Goal: Information Seeking & Learning: Learn about a topic

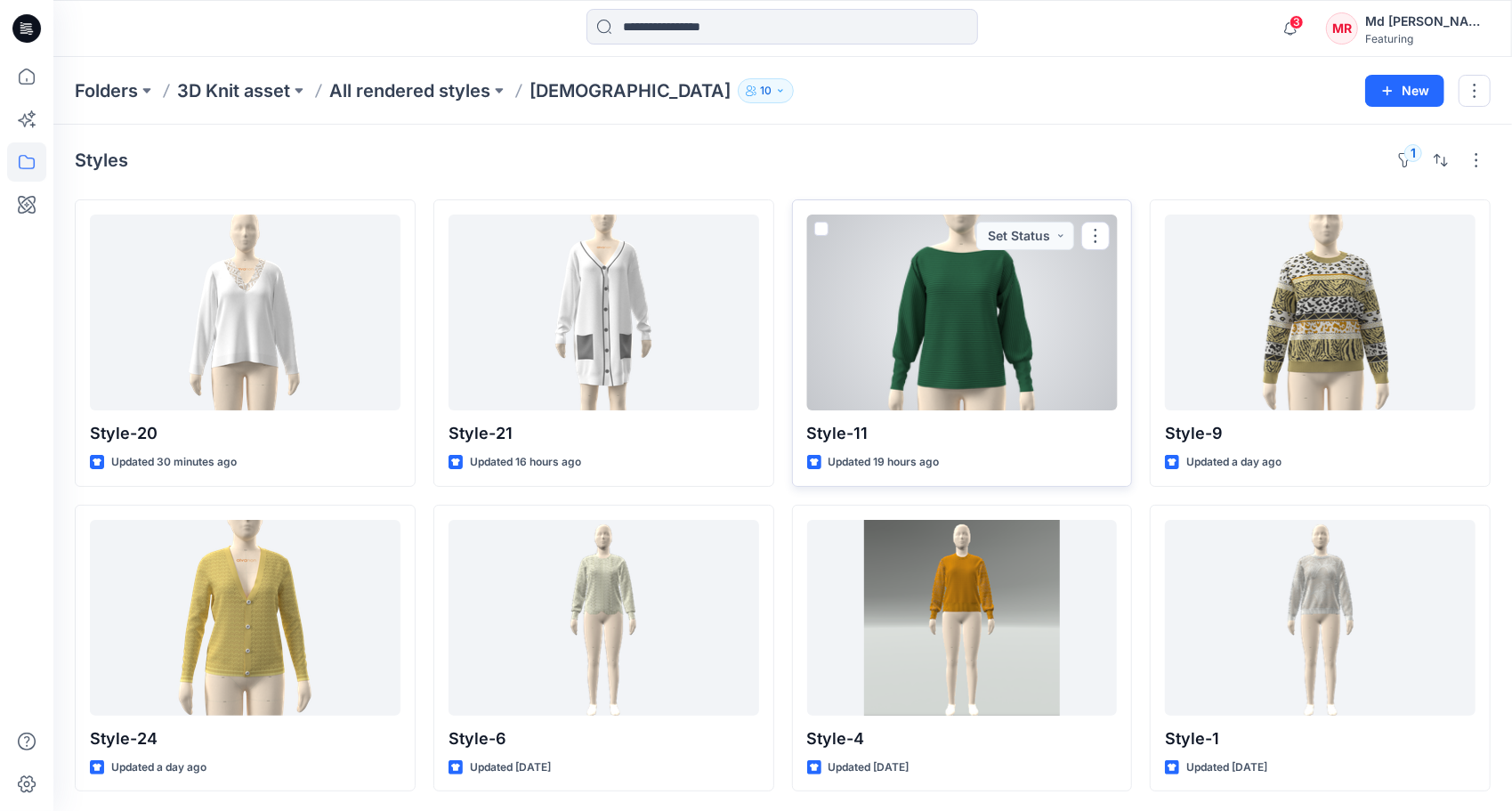
click at [988, 312] on div at bounding box center [961, 312] width 310 height 196
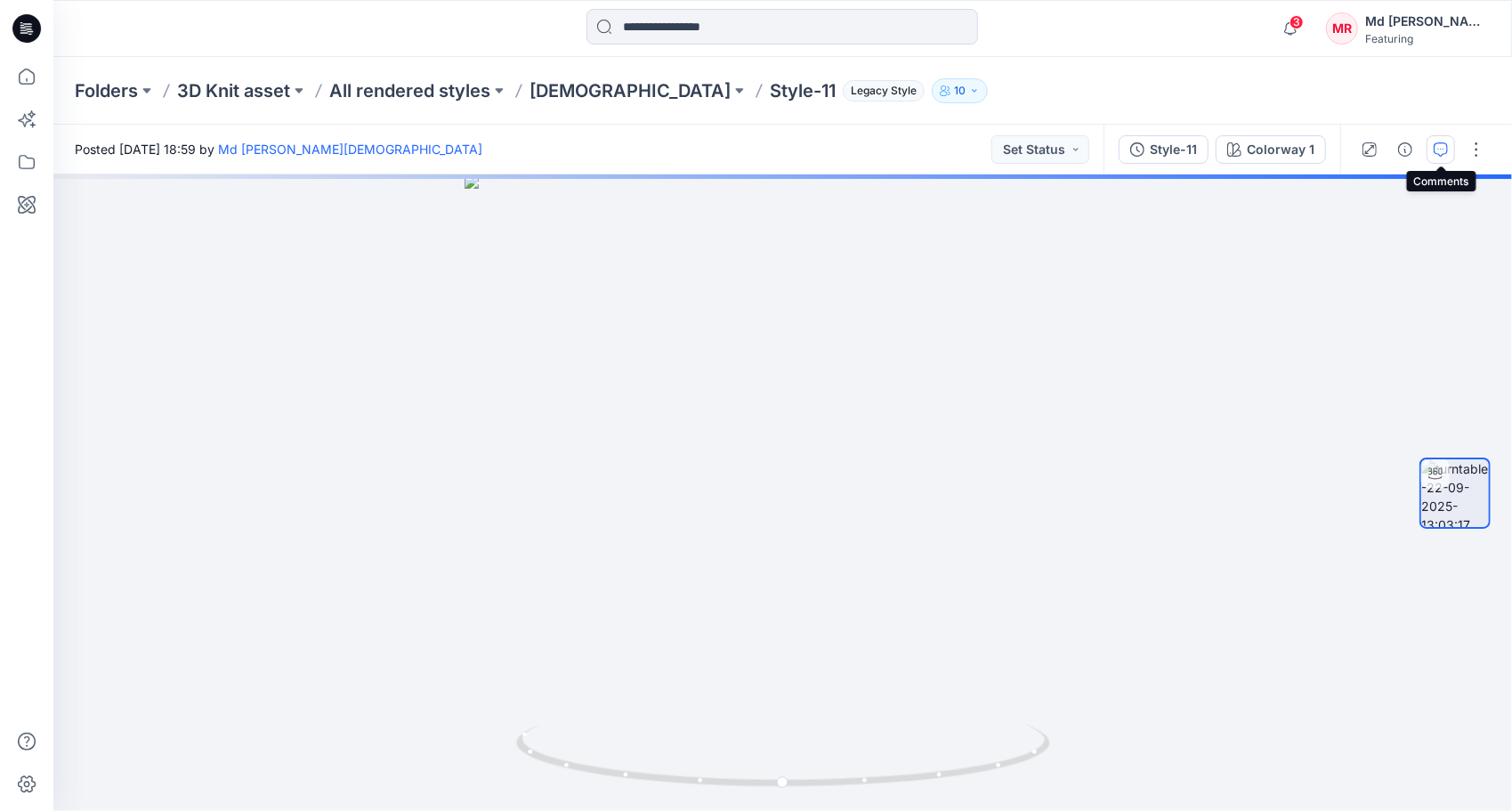
click at [1448, 146] on icon "button" at bounding box center [1441, 149] width 14 height 14
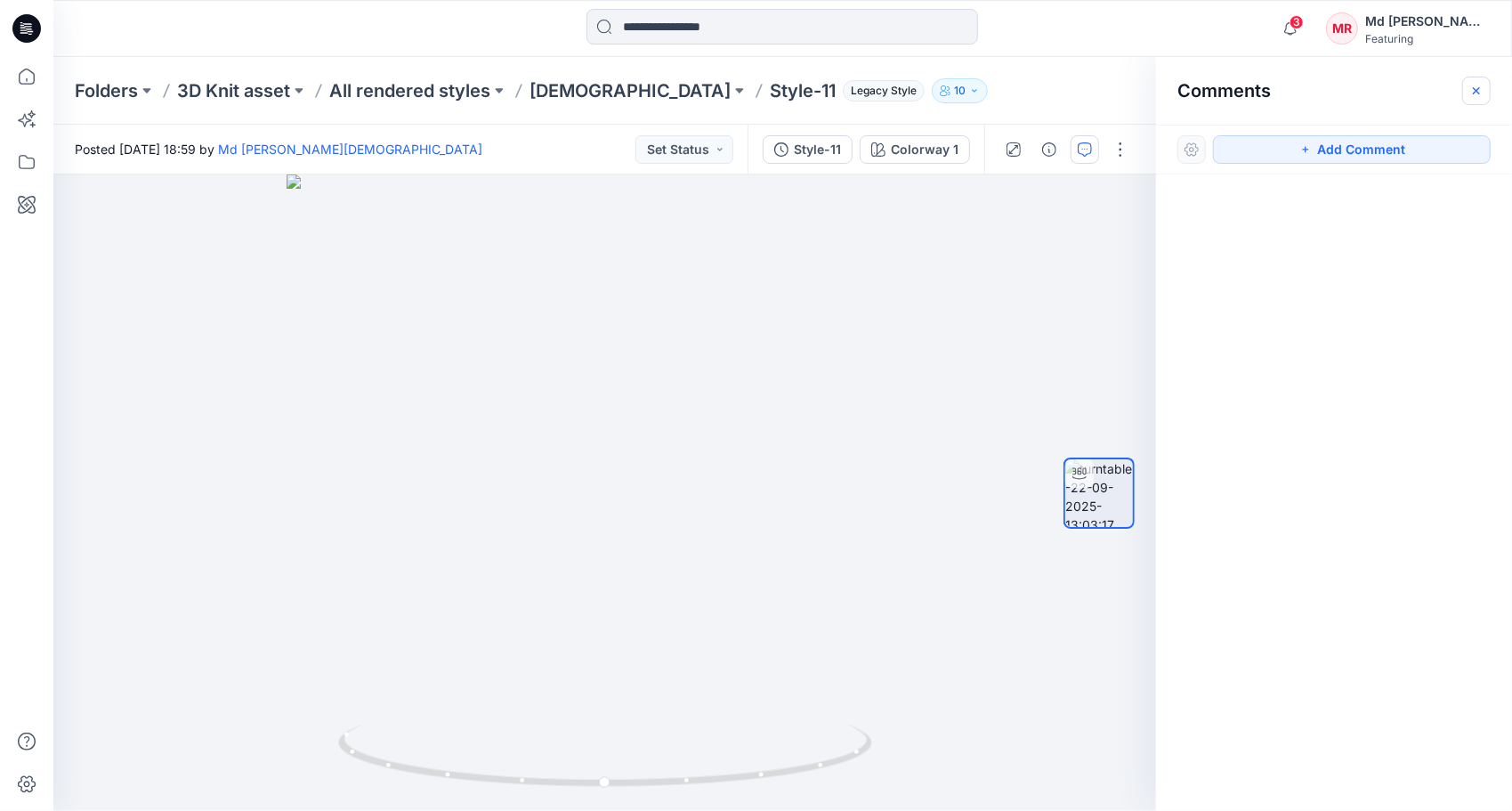
click at [1479, 89] on icon "button" at bounding box center [1476, 90] width 14 height 14
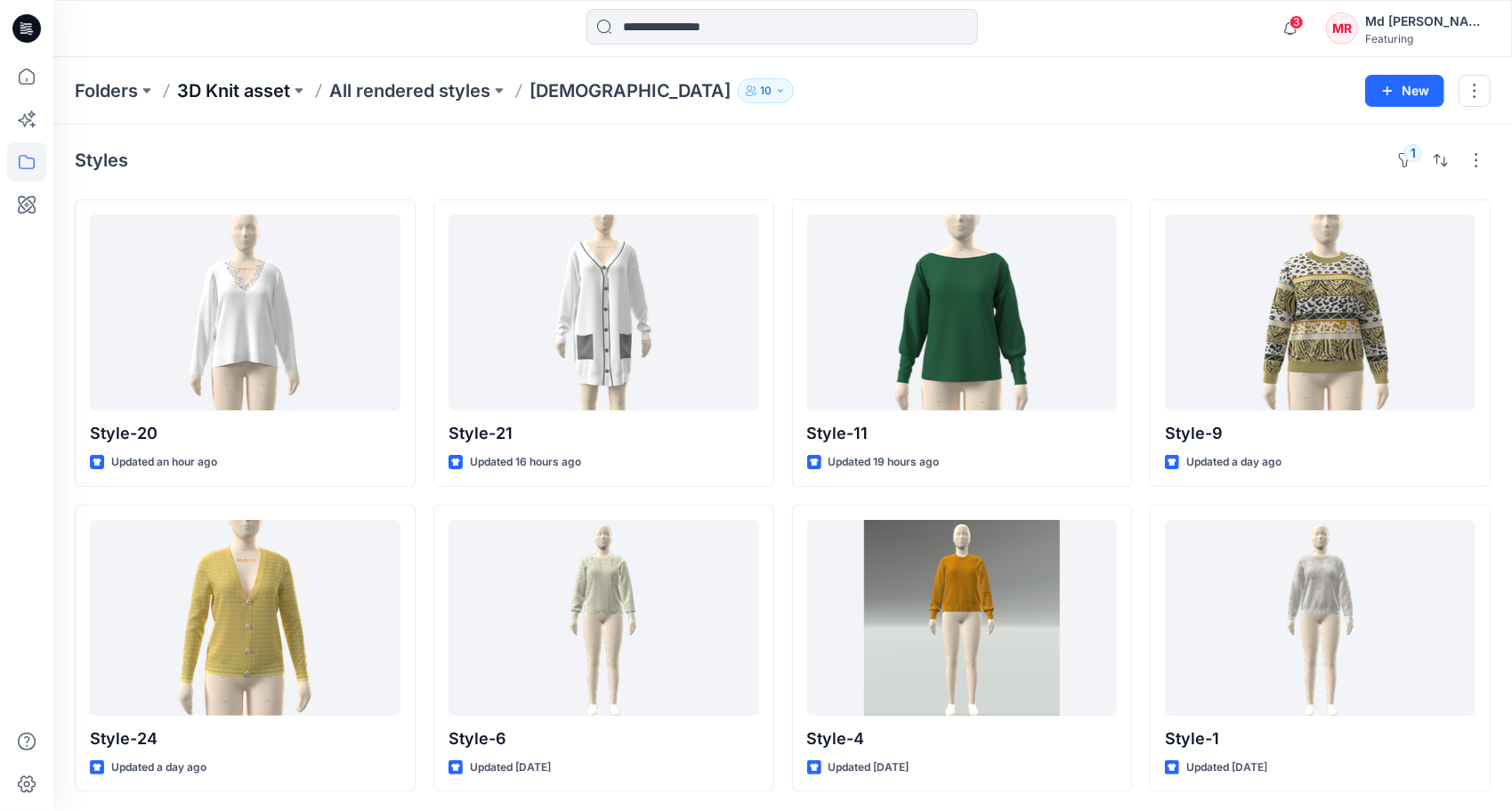
click at [234, 91] on p "3D Knit asset" at bounding box center [233, 91] width 113 height 25
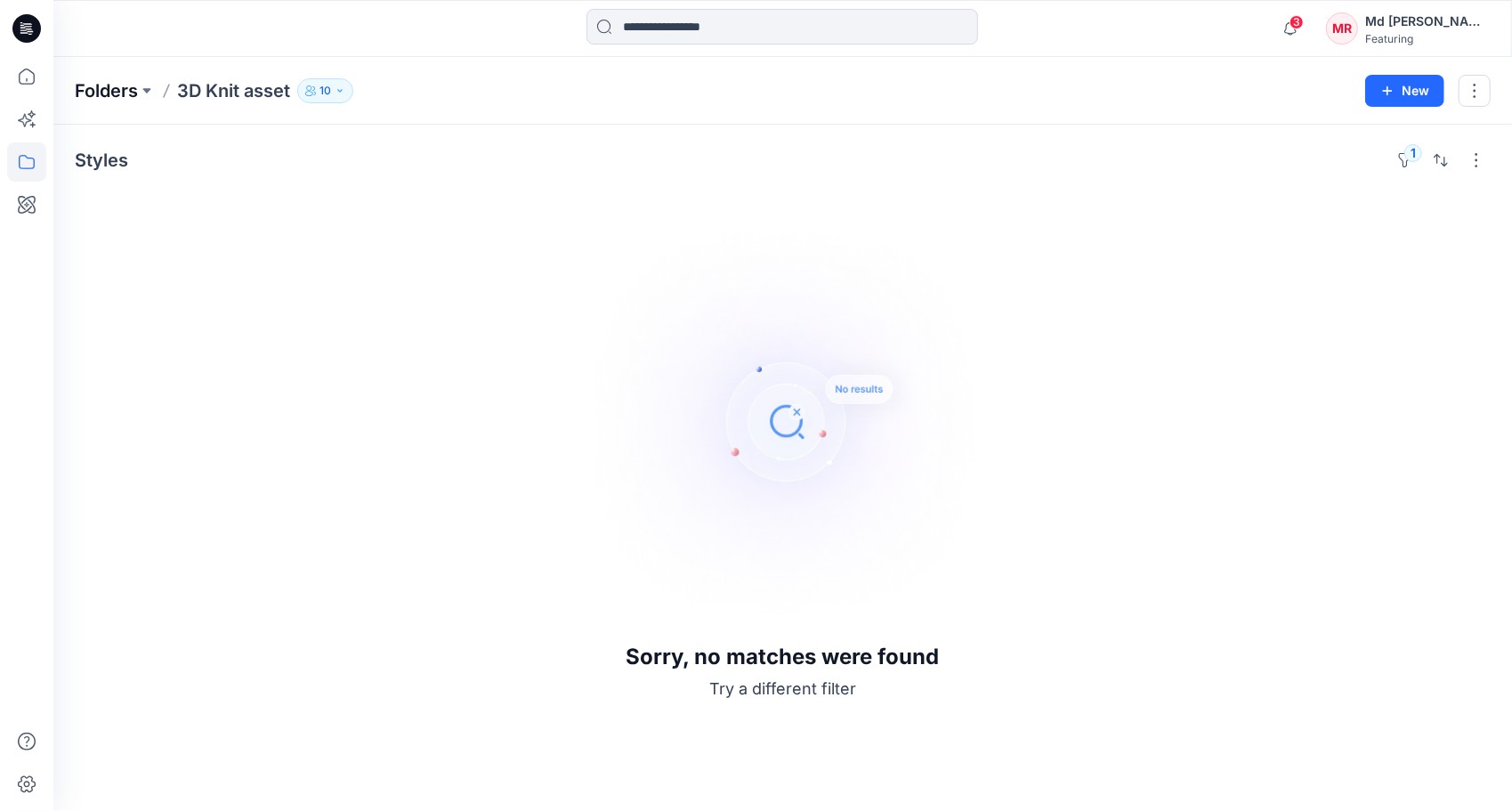
click at [92, 96] on p "Folders" at bounding box center [106, 91] width 64 height 25
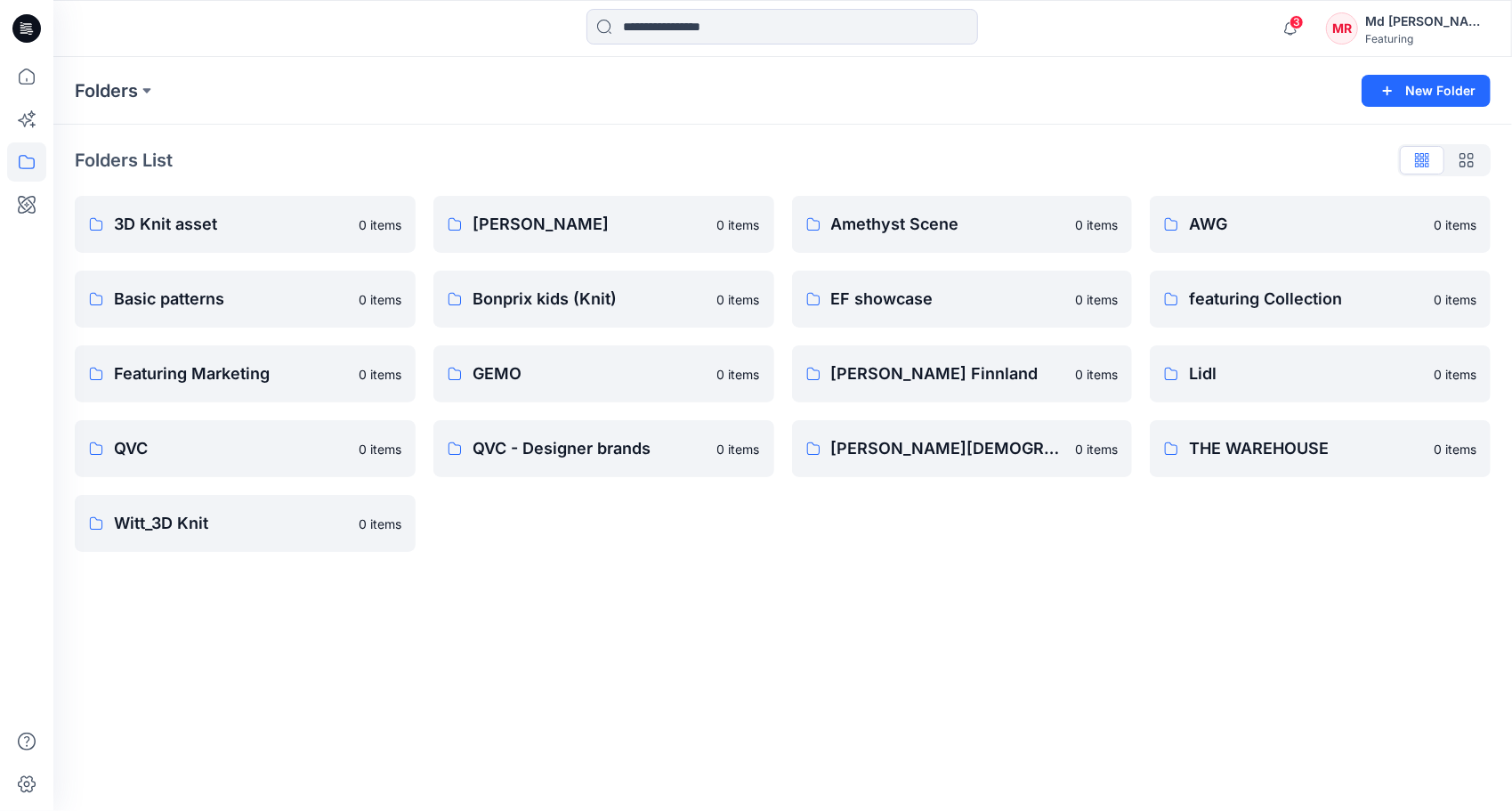
click at [851, 630] on div "Folders New Folder Folders List 3D Knit asset 0 items Basic patterns 0 items Fe…" at bounding box center [782, 434] width 1459 height 754
click at [1307, 36] on icon "button" at bounding box center [1291, 28] width 34 height 36
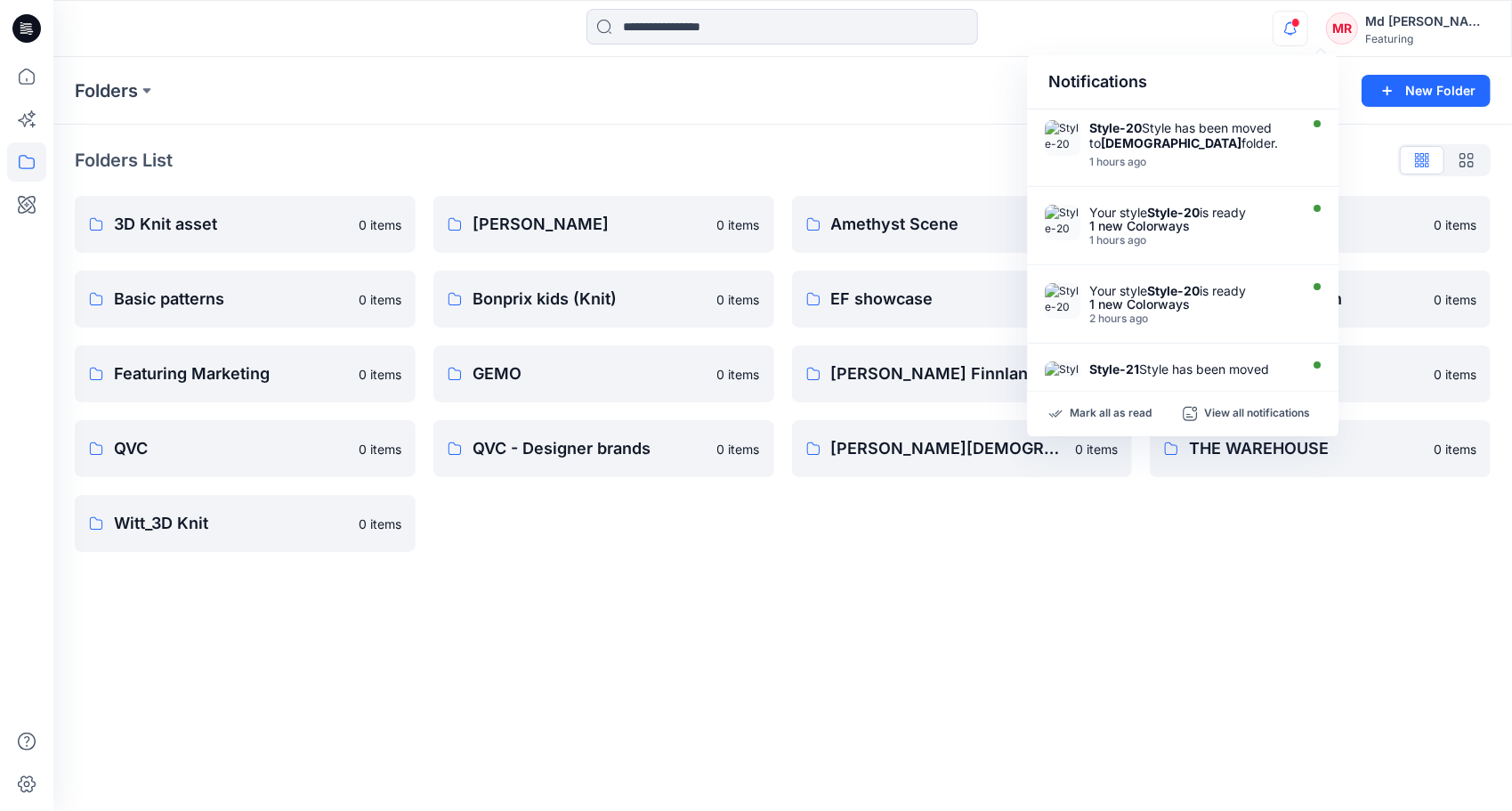
click at [1307, 28] on icon "button" at bounding box center [1291, 28] width 34 height 36
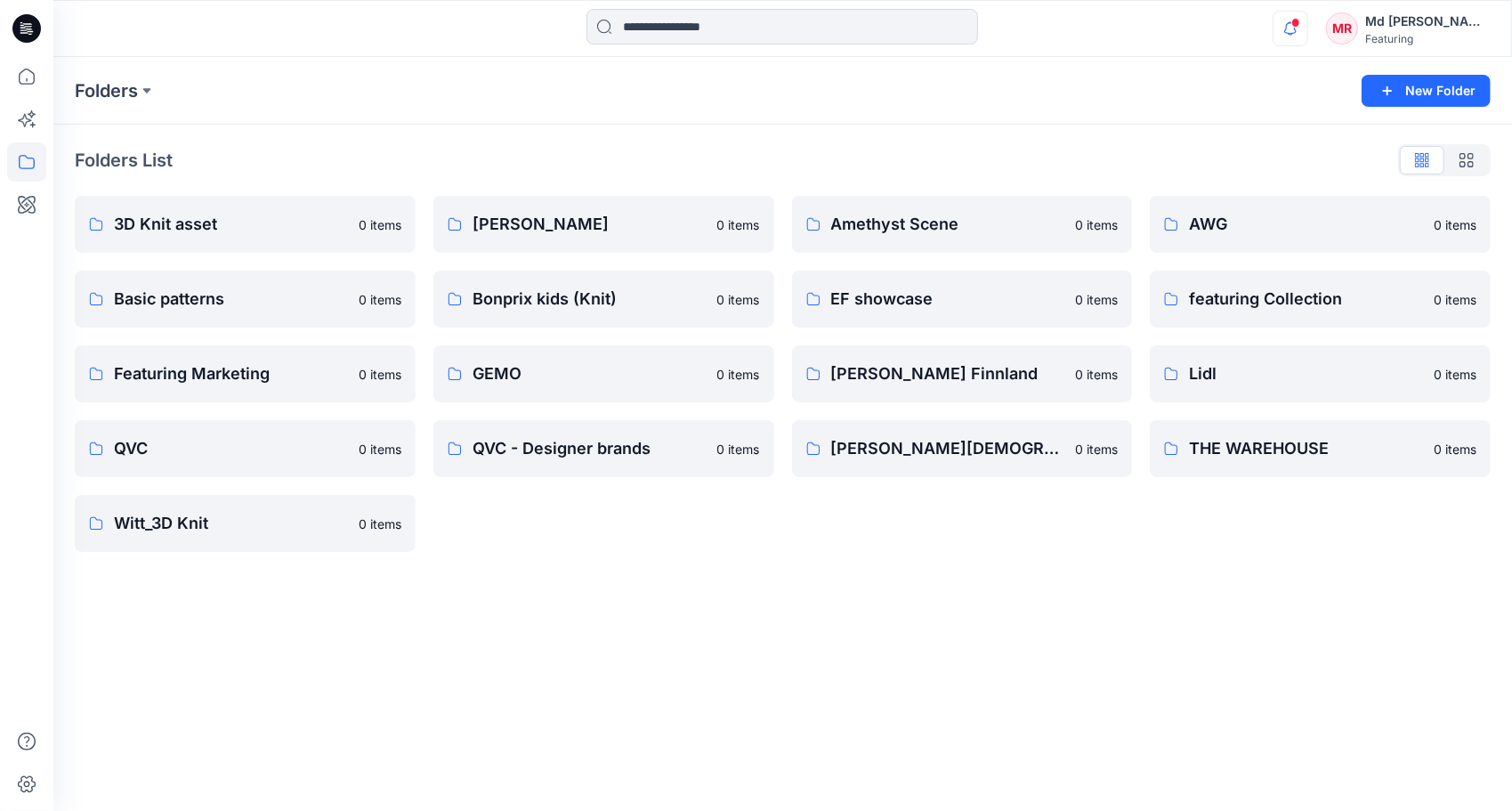
click at [1307, 28] on icon "button" at bounding box center [1291, 28] width 34 height 36
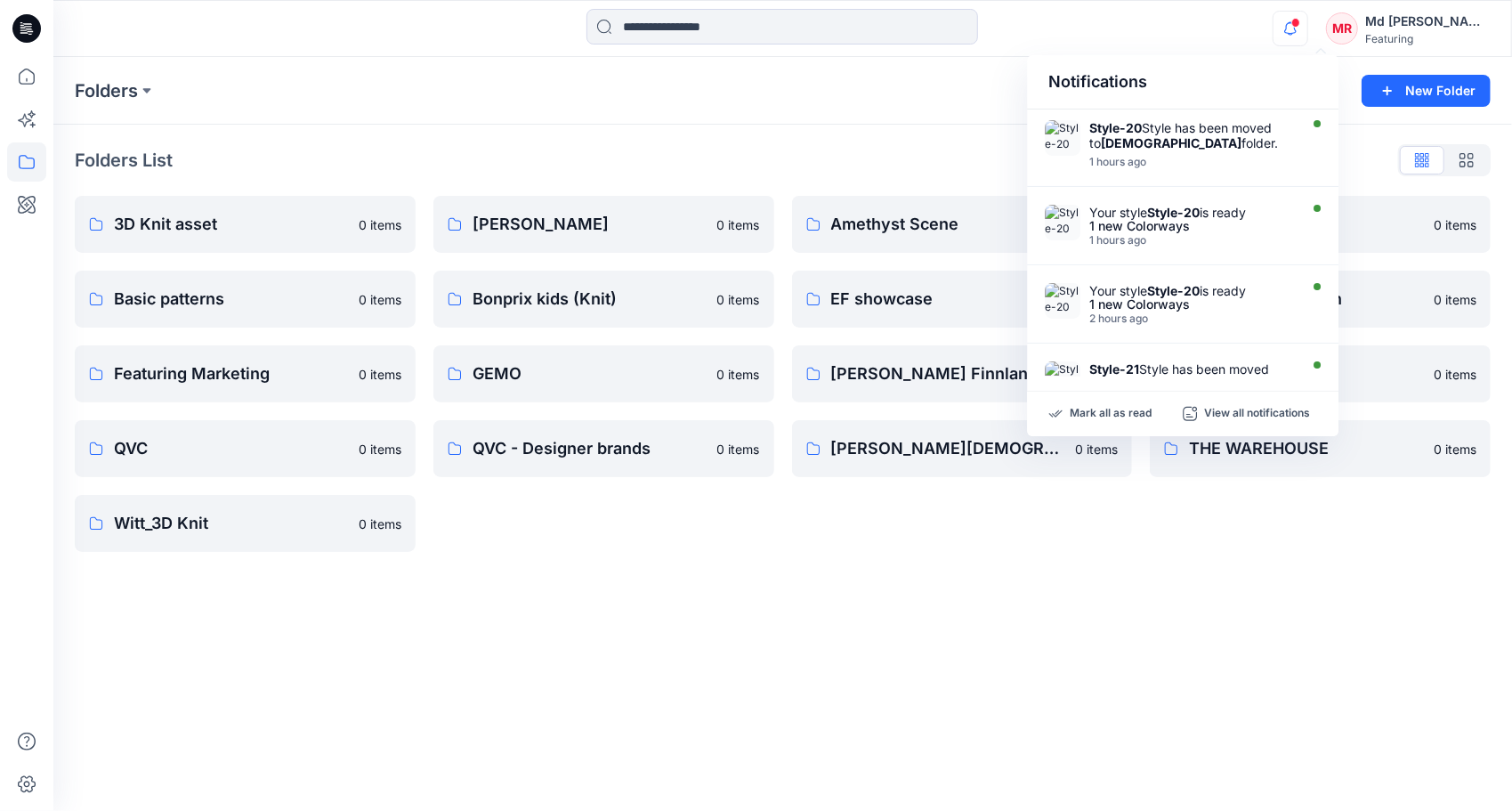
click at [1307, 28] on icon "button" at bounding box center [1291, 28] width 34 height 36
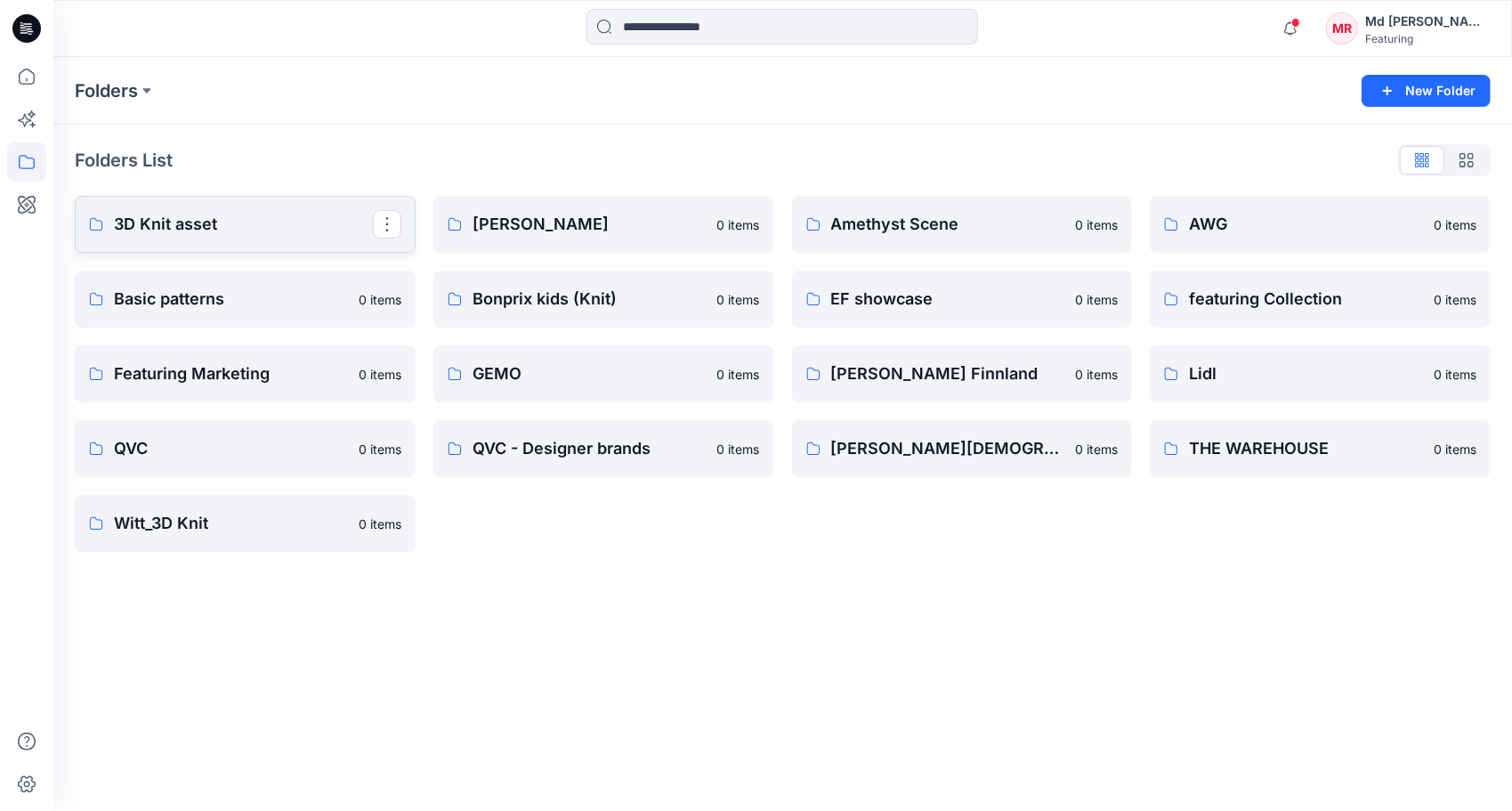
click at [232, 222] on p "3D Knit asset" at bounding box center [243, 224] width 259 height 25
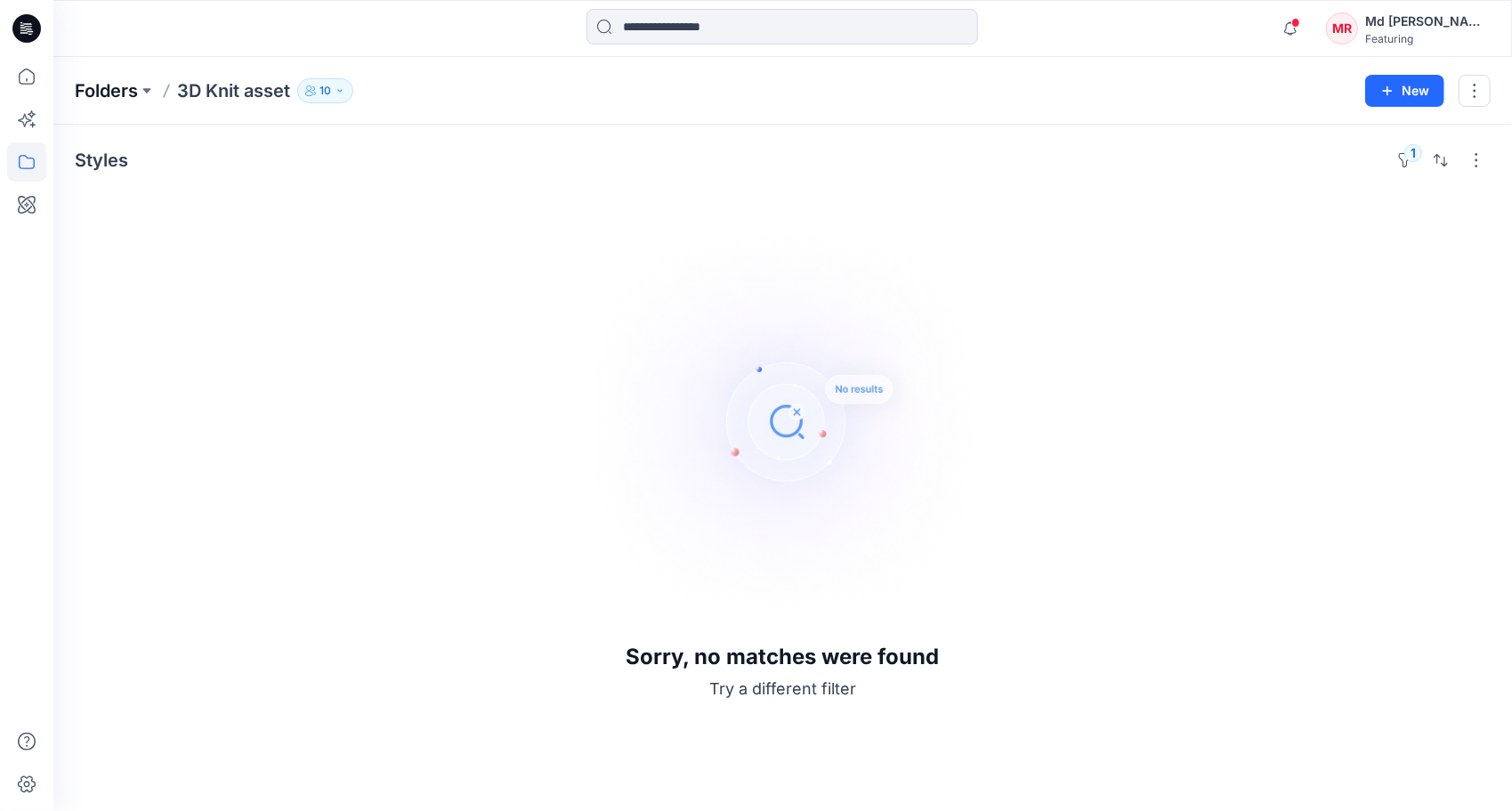
click at [104, 94] on p "Folders" at bounding box center [106, 91] width 64 height 25
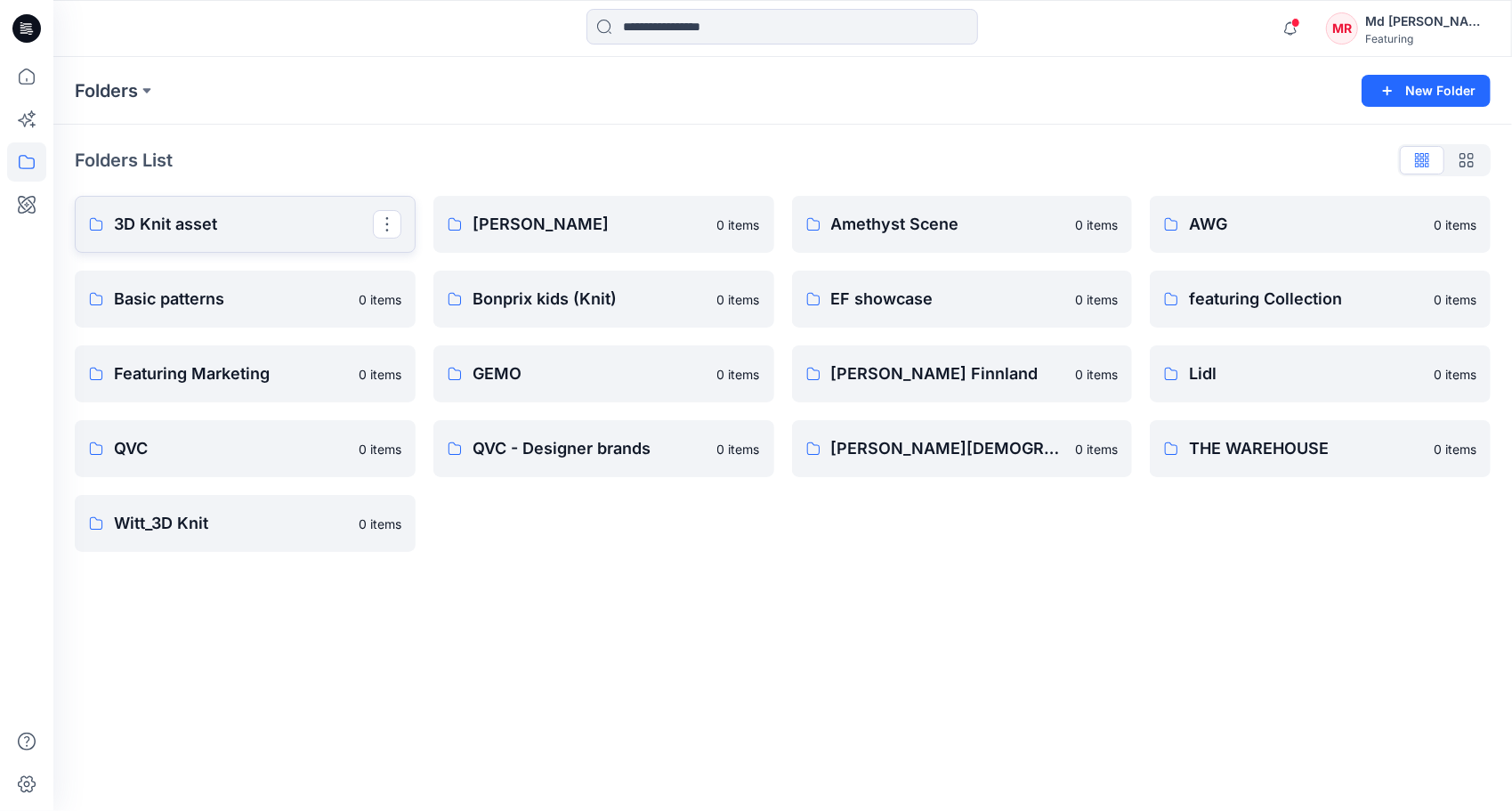
click at [228, 222] on p "3D Knit asset" at bounding box center [243, 224] width 259 height 25
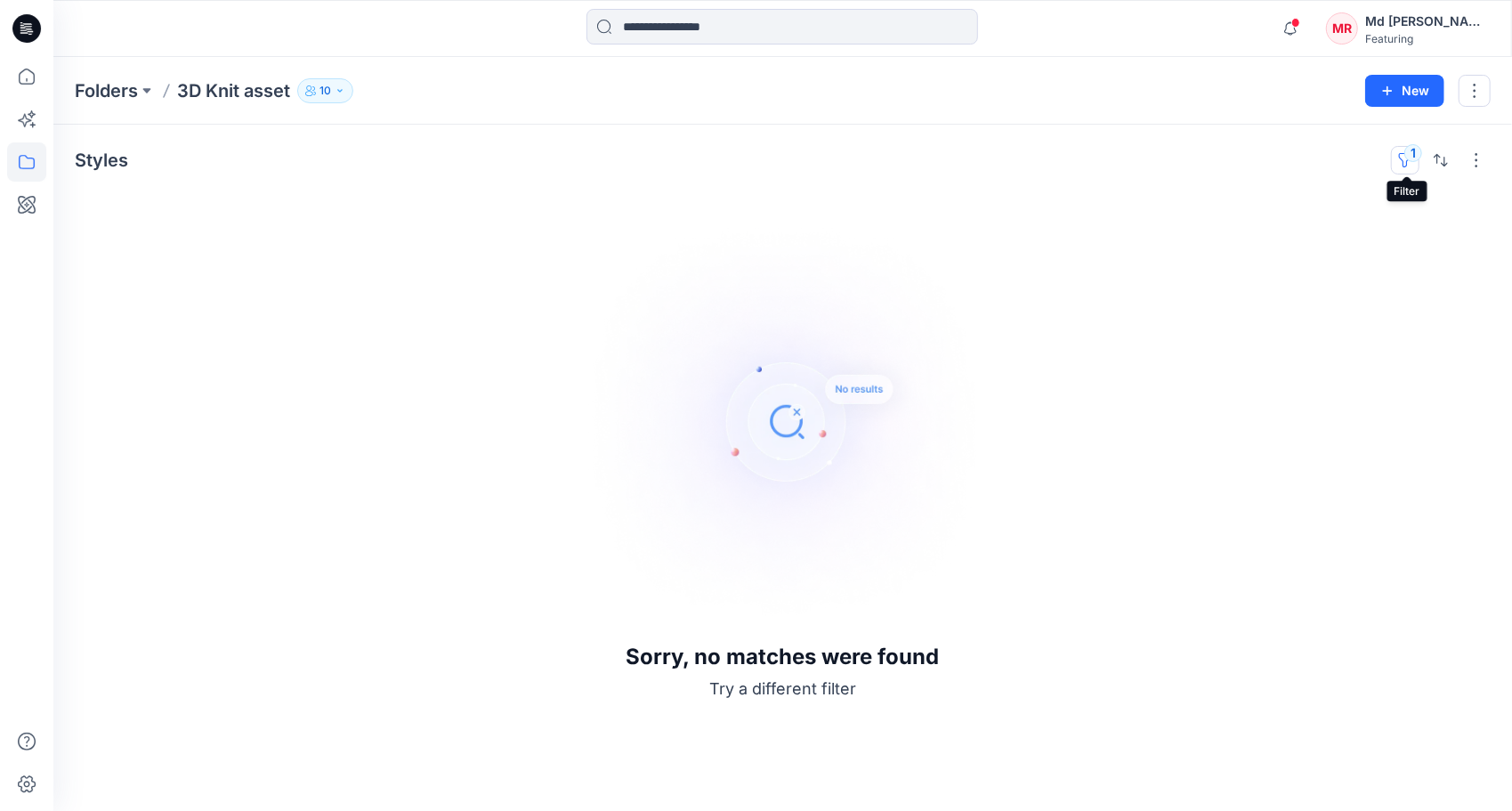
click at [1398, 155] on button "1" at bounding box center [1406, 160] width 28 height 28
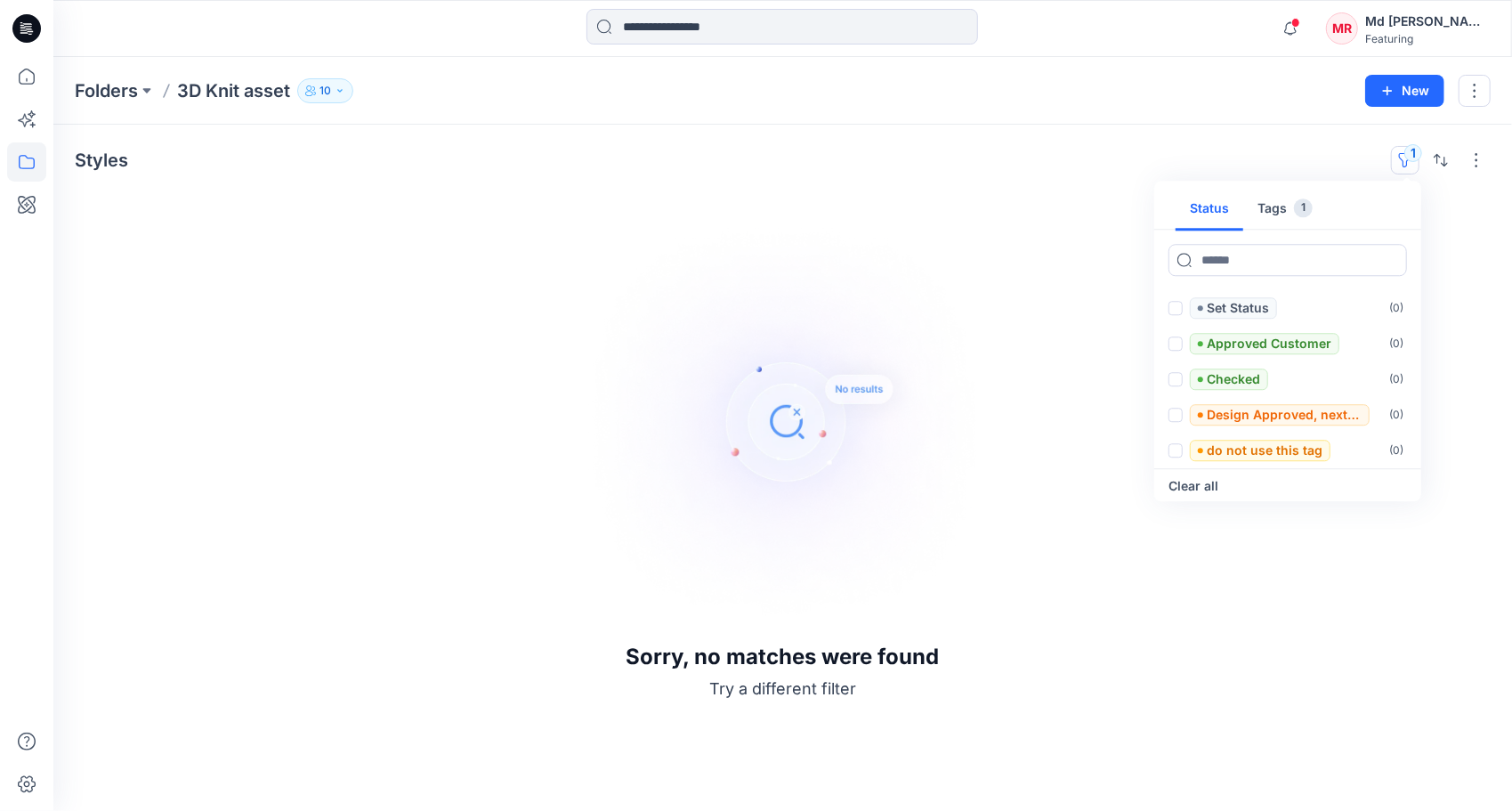
click at [1281, 198] on button "Tags 1" at bounding box center [1285, 209] width 84 height 43
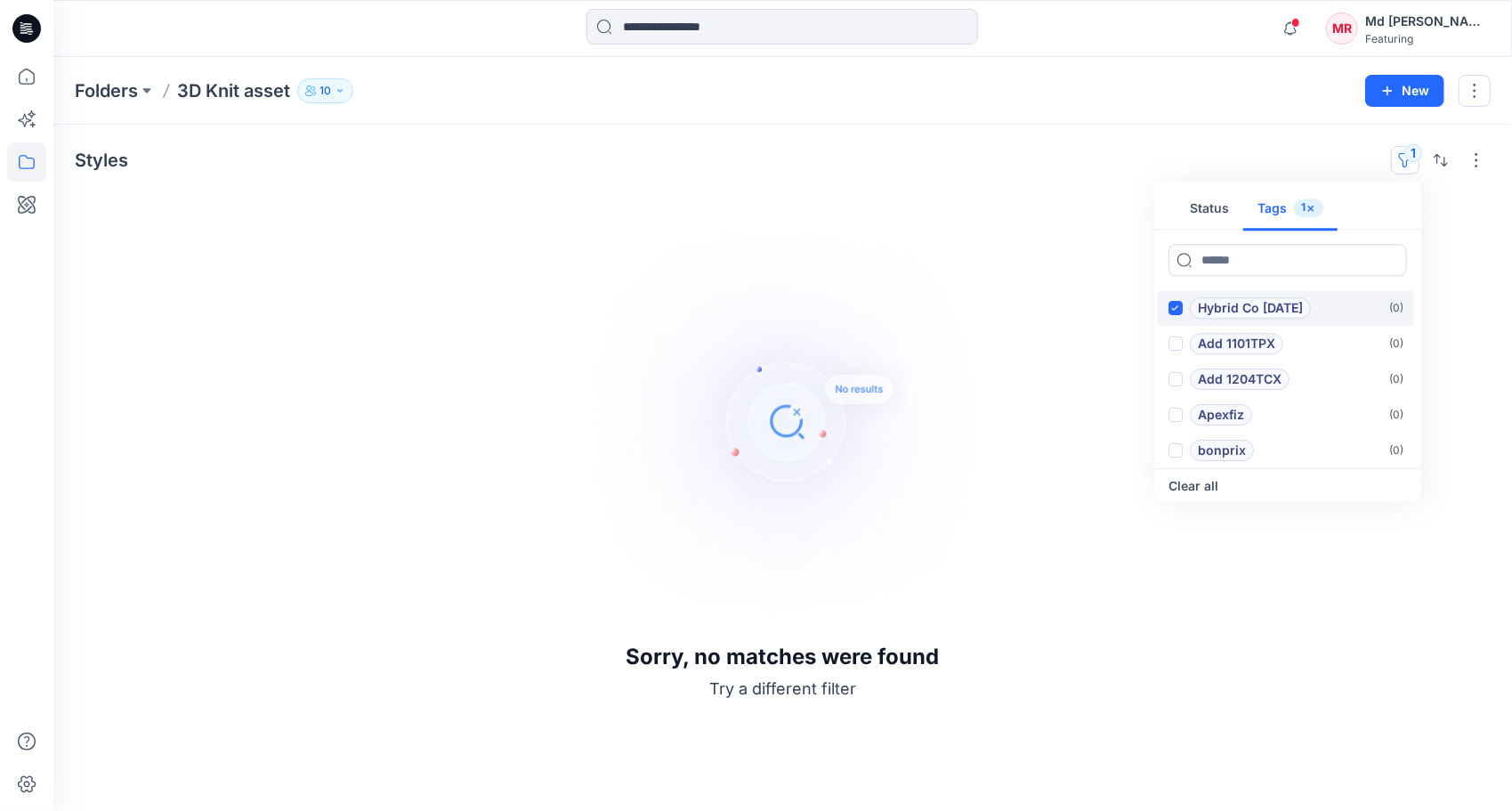
click at [1175, 306] on icon at bounding box center [1175, 309] width 8 height 7
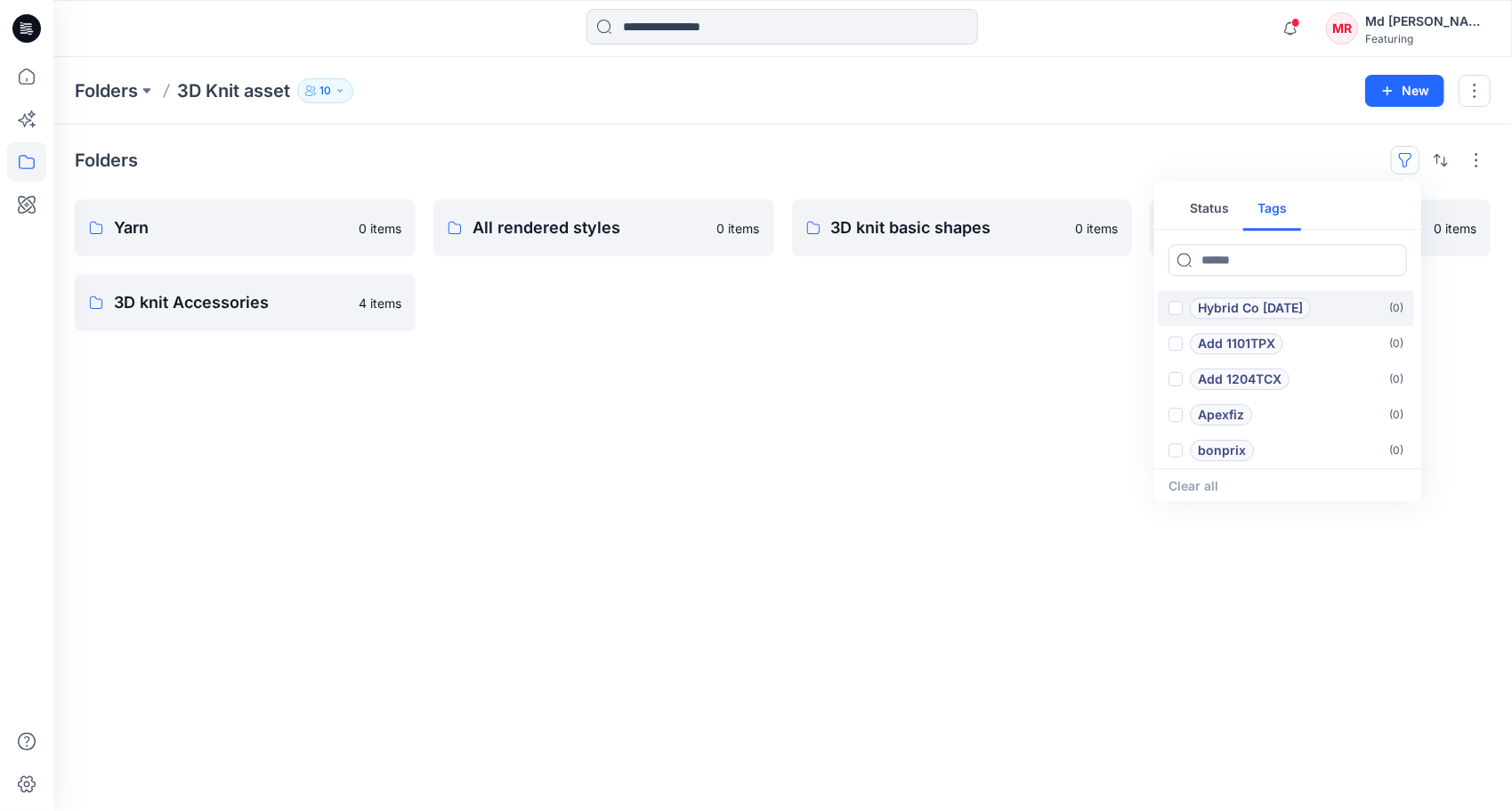
click at [607, 139] on div "Folders Status Tags Hybrid Co [DATE] ( 0 ) Add 1101TPX ( 0 ) Add 1204TCX ( 0 ) …" at bounding box center [782, 467] width 1459 height 687
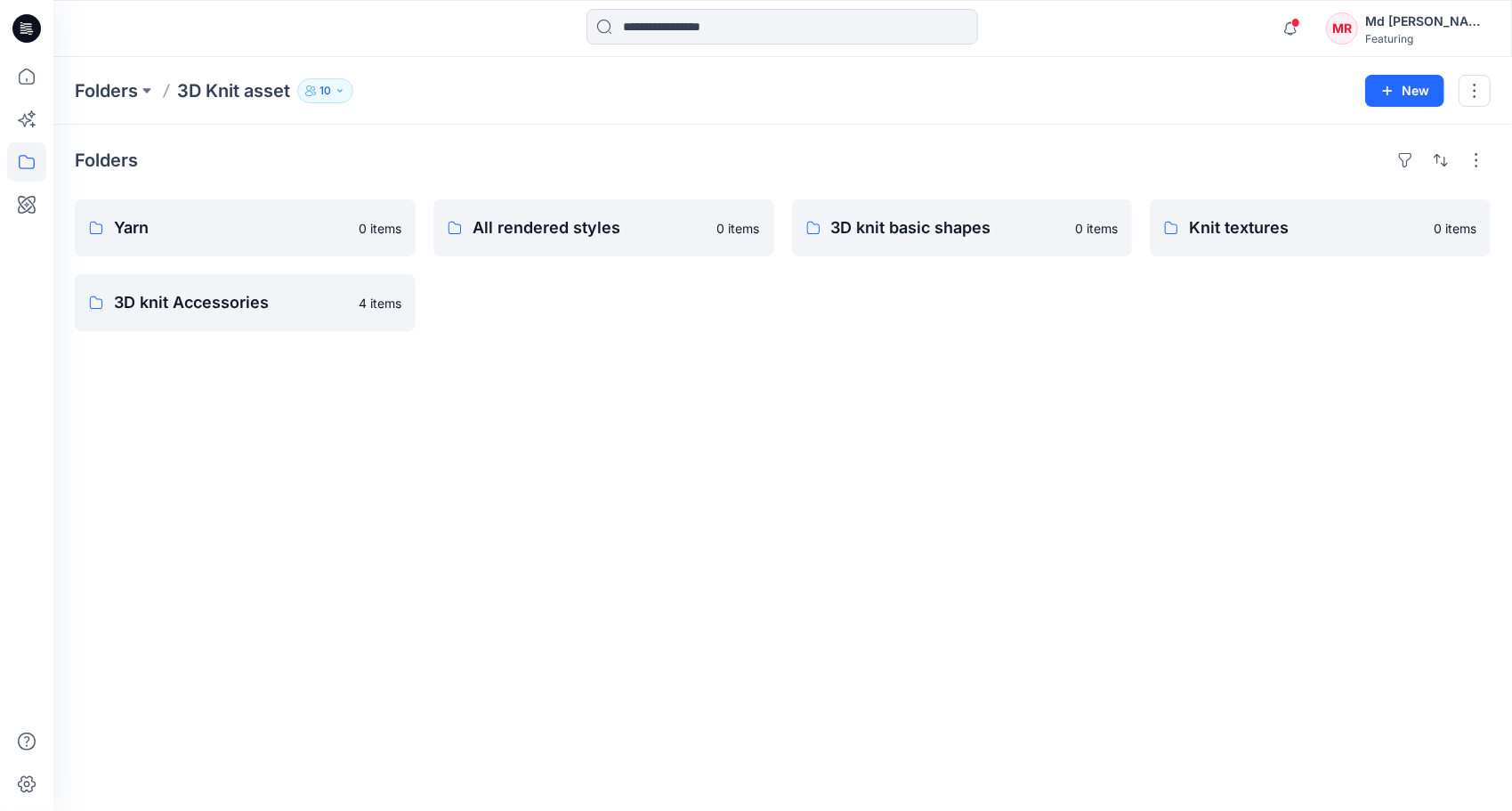
drag, startPoint x: 1289, startPoint y: 450, endPoint x: 1313, endPoint y: 488, distance: 44.9
click at [1289, 450] on div "Folders Yarn 0 items 3D knit Accessories 4 items All rendered styles 0 items 3D…" at bounding box center [782, 467] width 1459 height 687
click at [564, 77] on div "Folders 3D Knit asset 10 New" at bounding box center [782, 90] width 1459 height 67
click at [576, 228] on p "All rendered styles" at bounding box center [602, 228] width 259 height 25
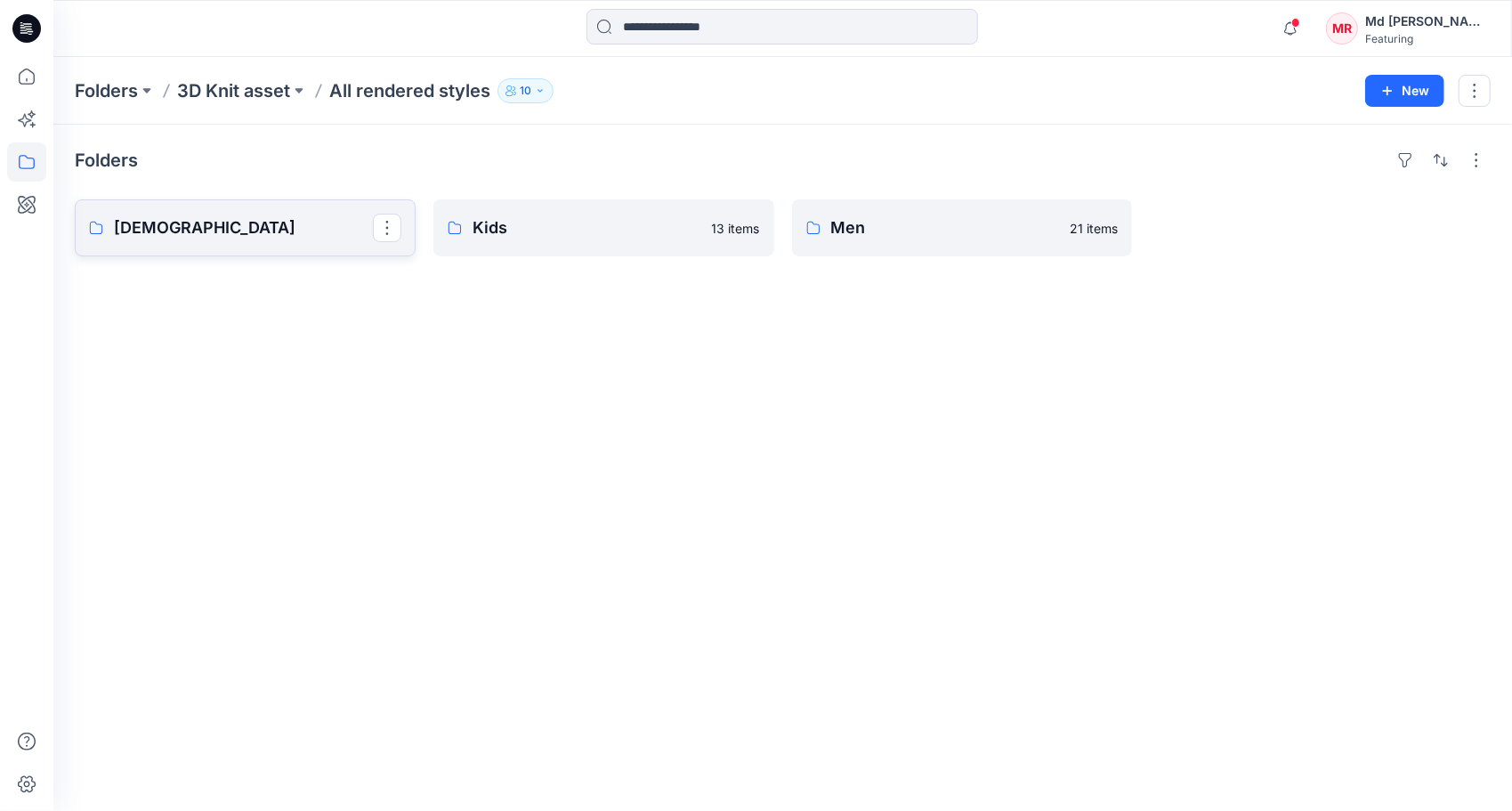
click at [197, 237] on p "[DEMOGRAPHIC_DATA]" at bounding box center [243, 228] width 259 height 25
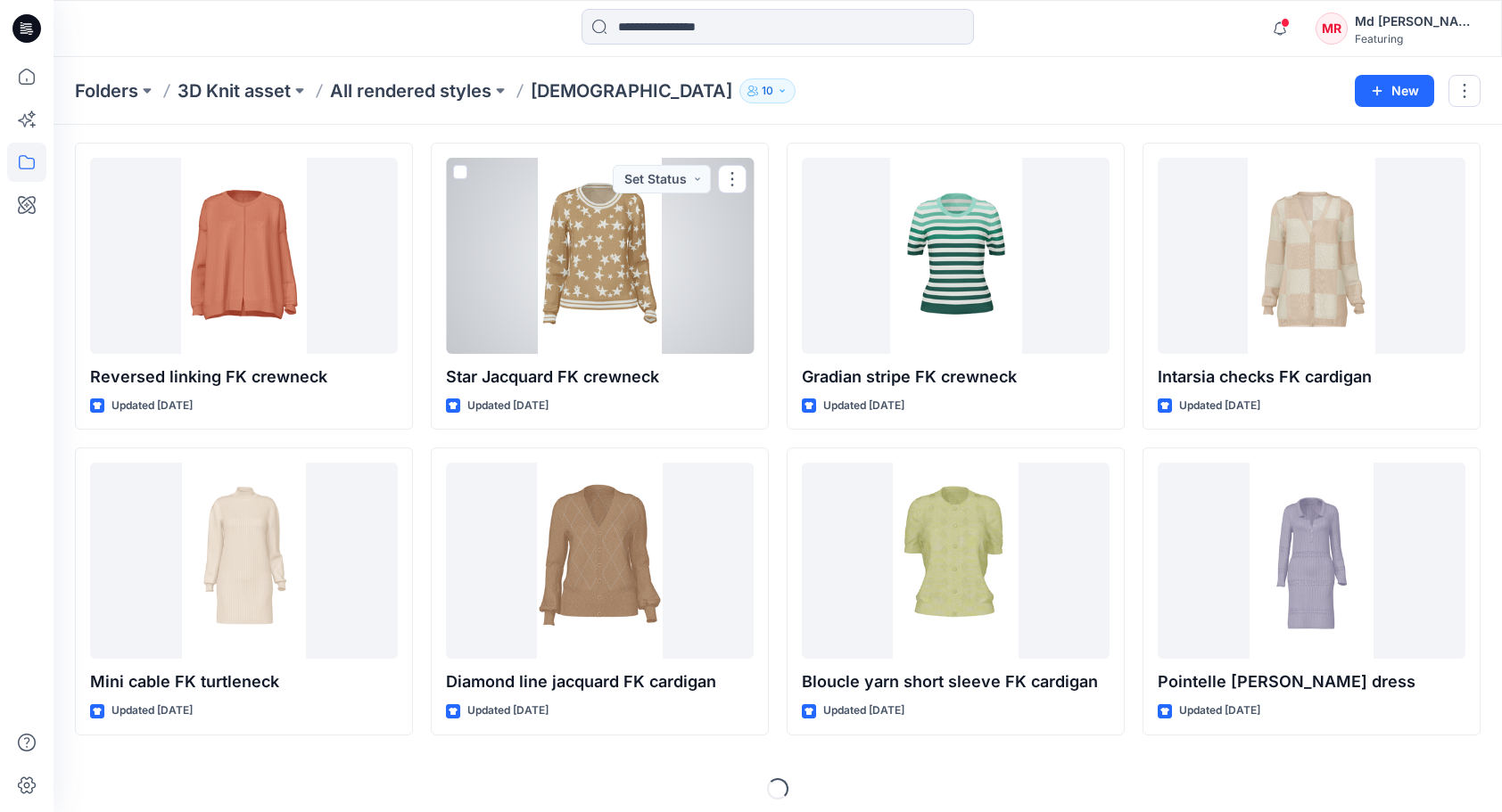
scroll to position [2196, 0]
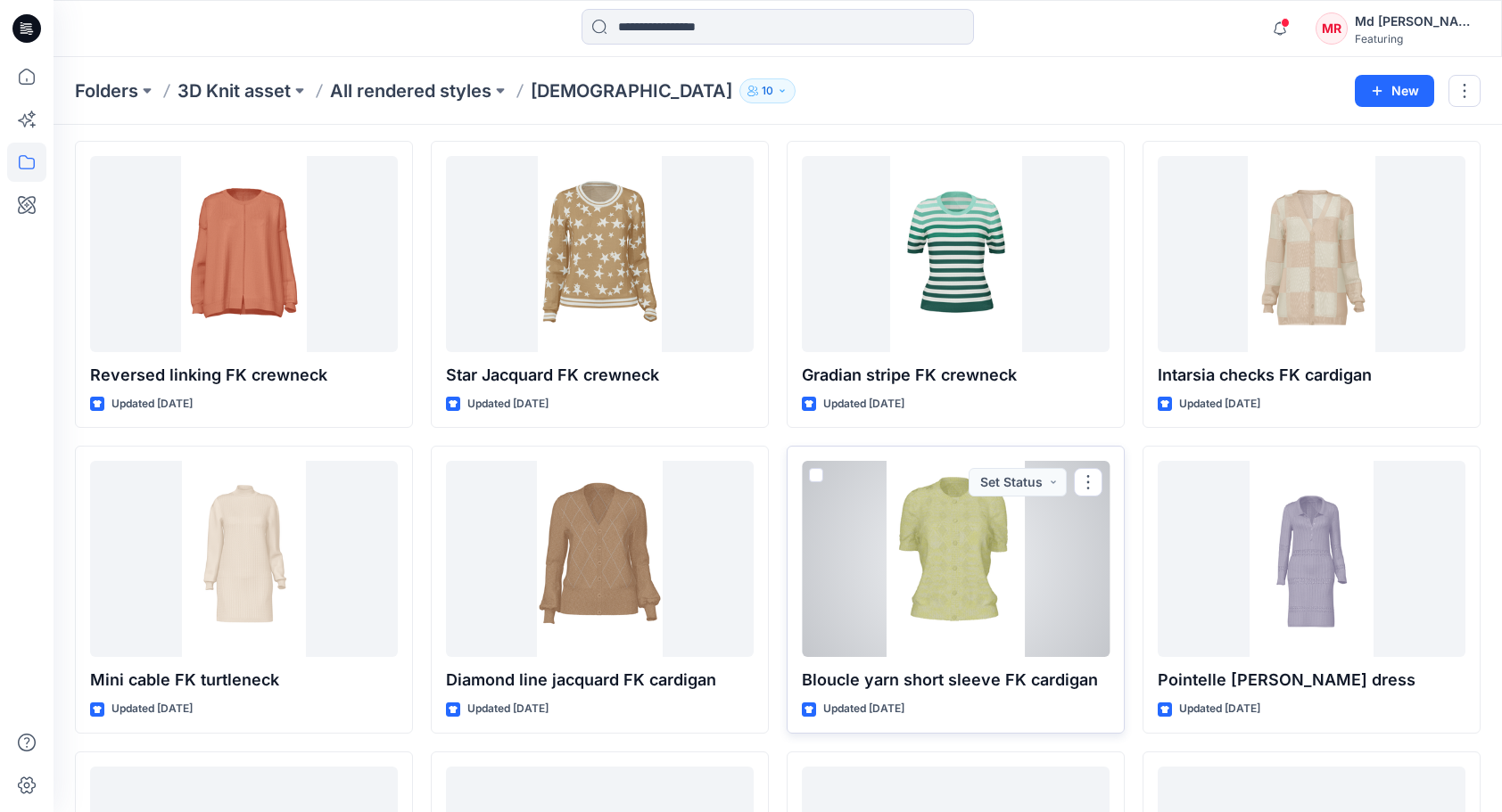
click at [929, 560] on div at bounding box center [955, 559] width 307 height 196
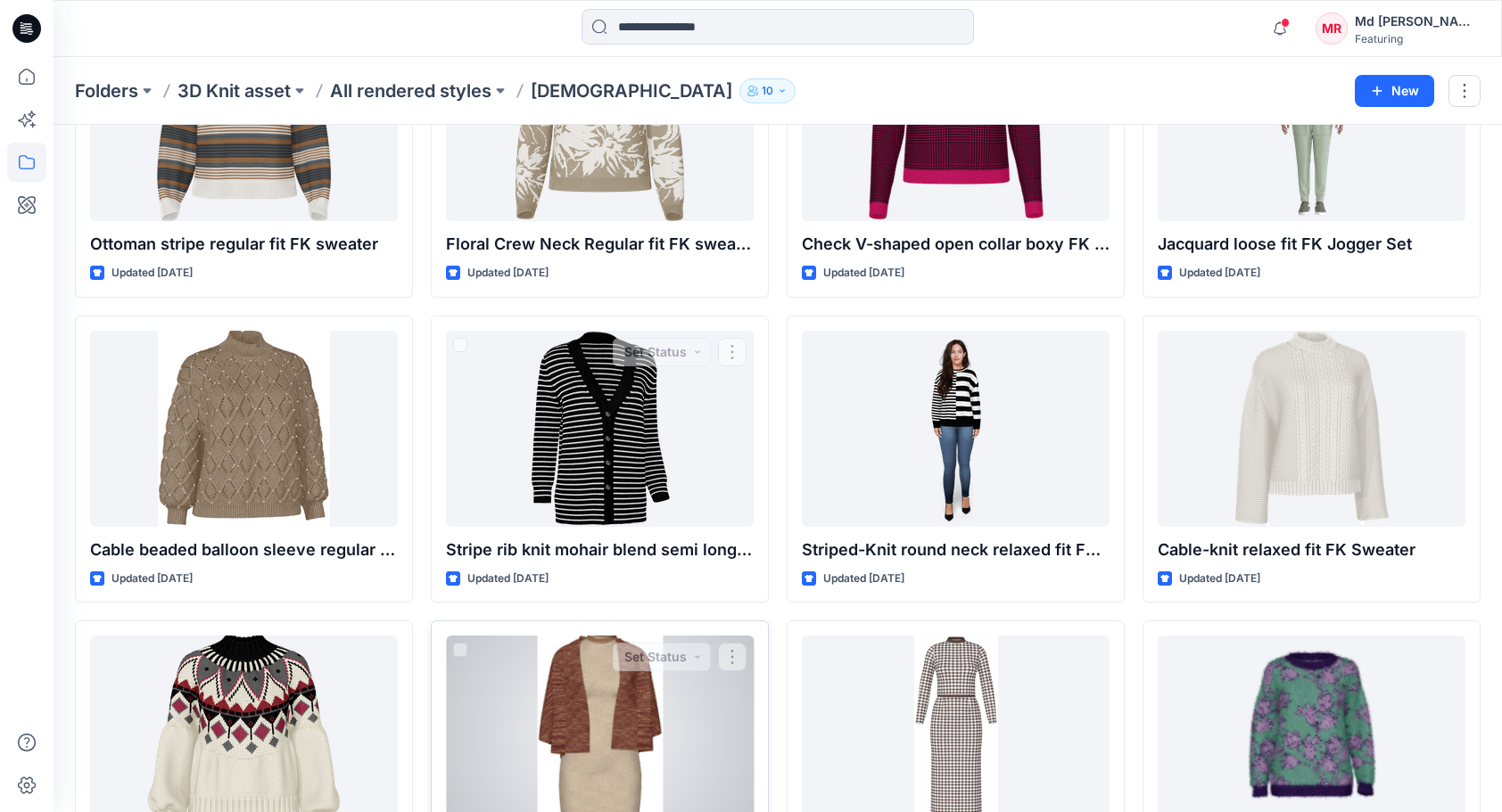
scroll to position [3557, 0]
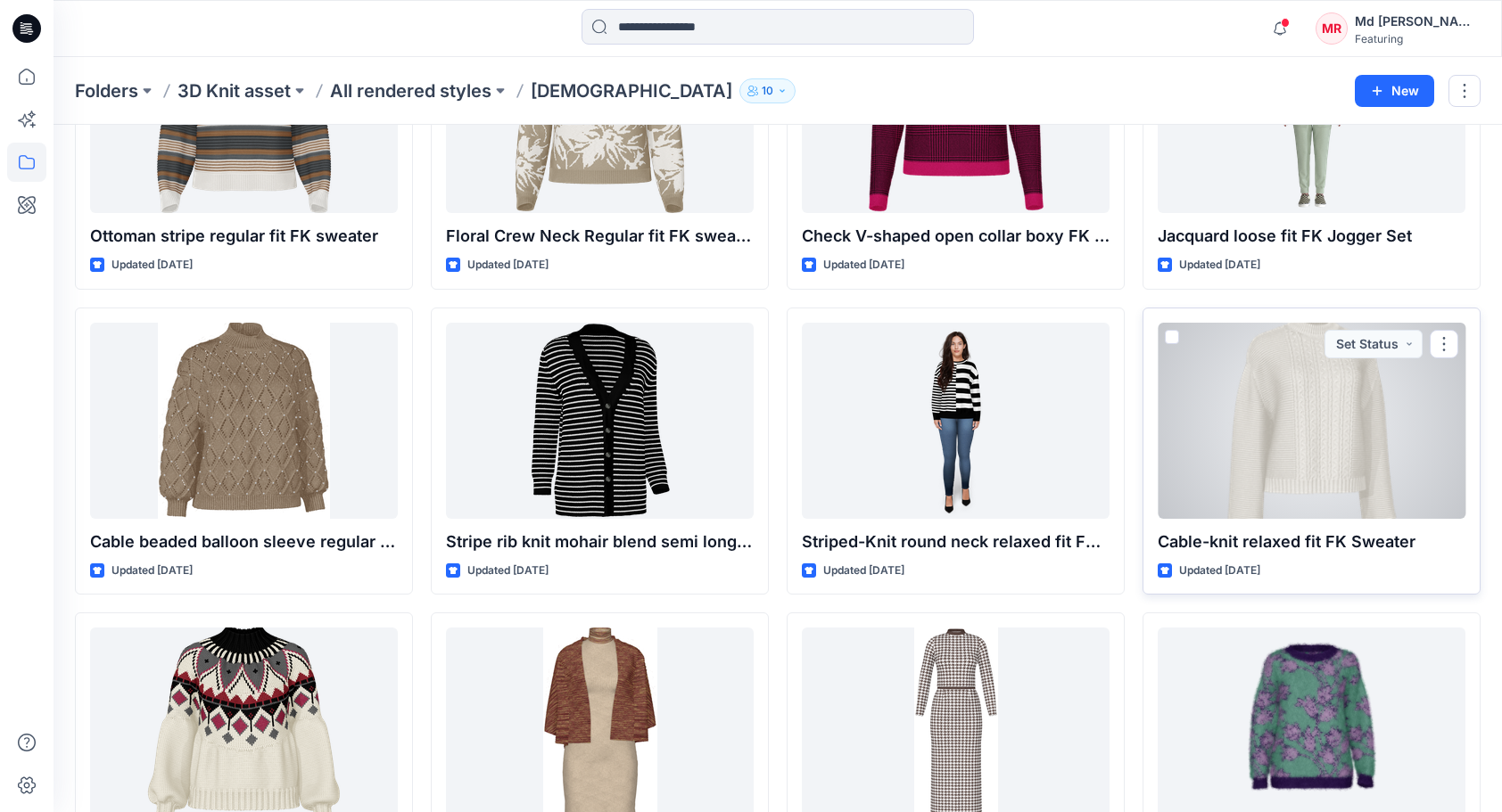
click at [1327, 416] on div at bounding box center [1311, 420] width 307 height 196
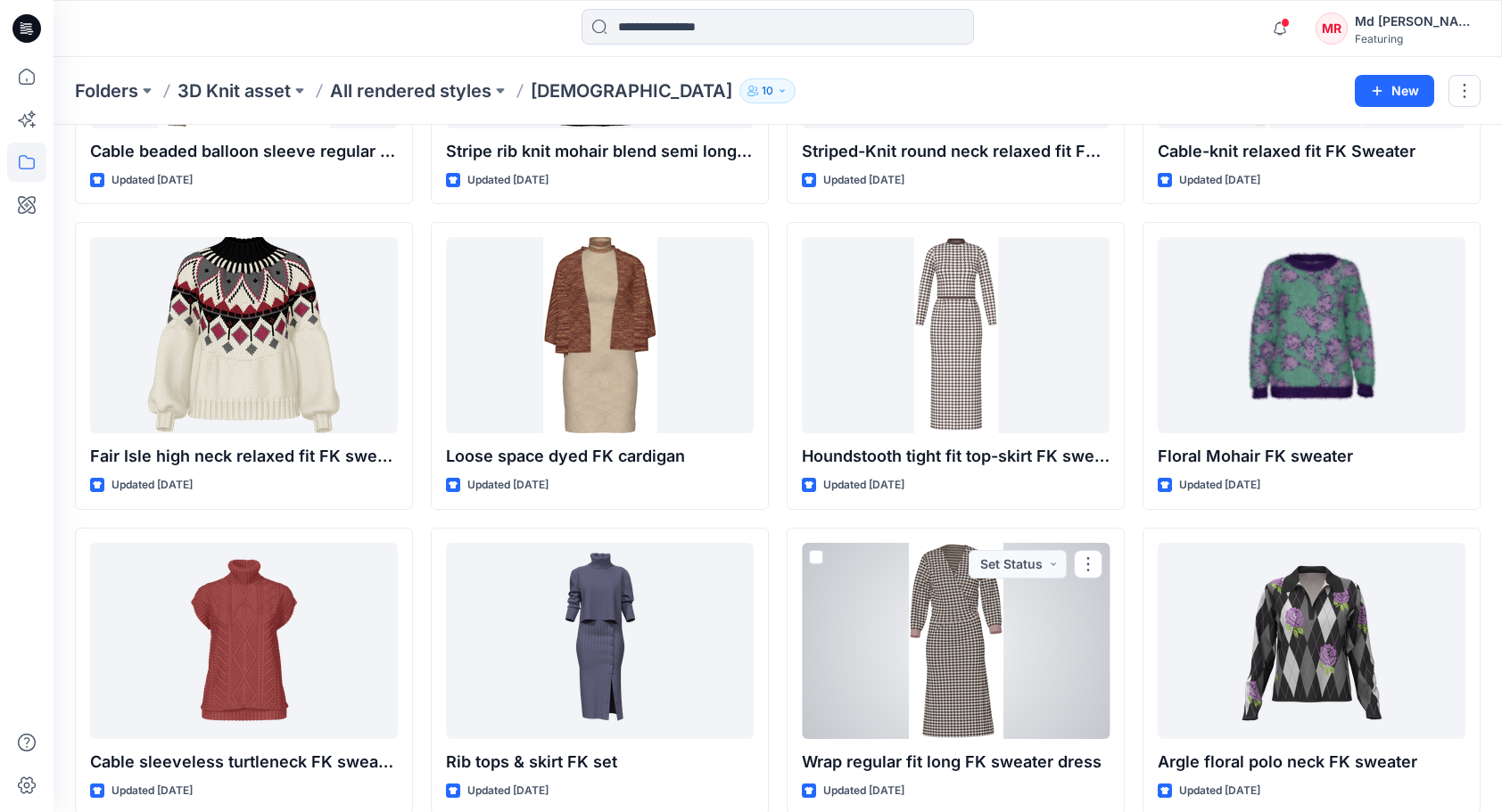
scroll to position [3937, 0]
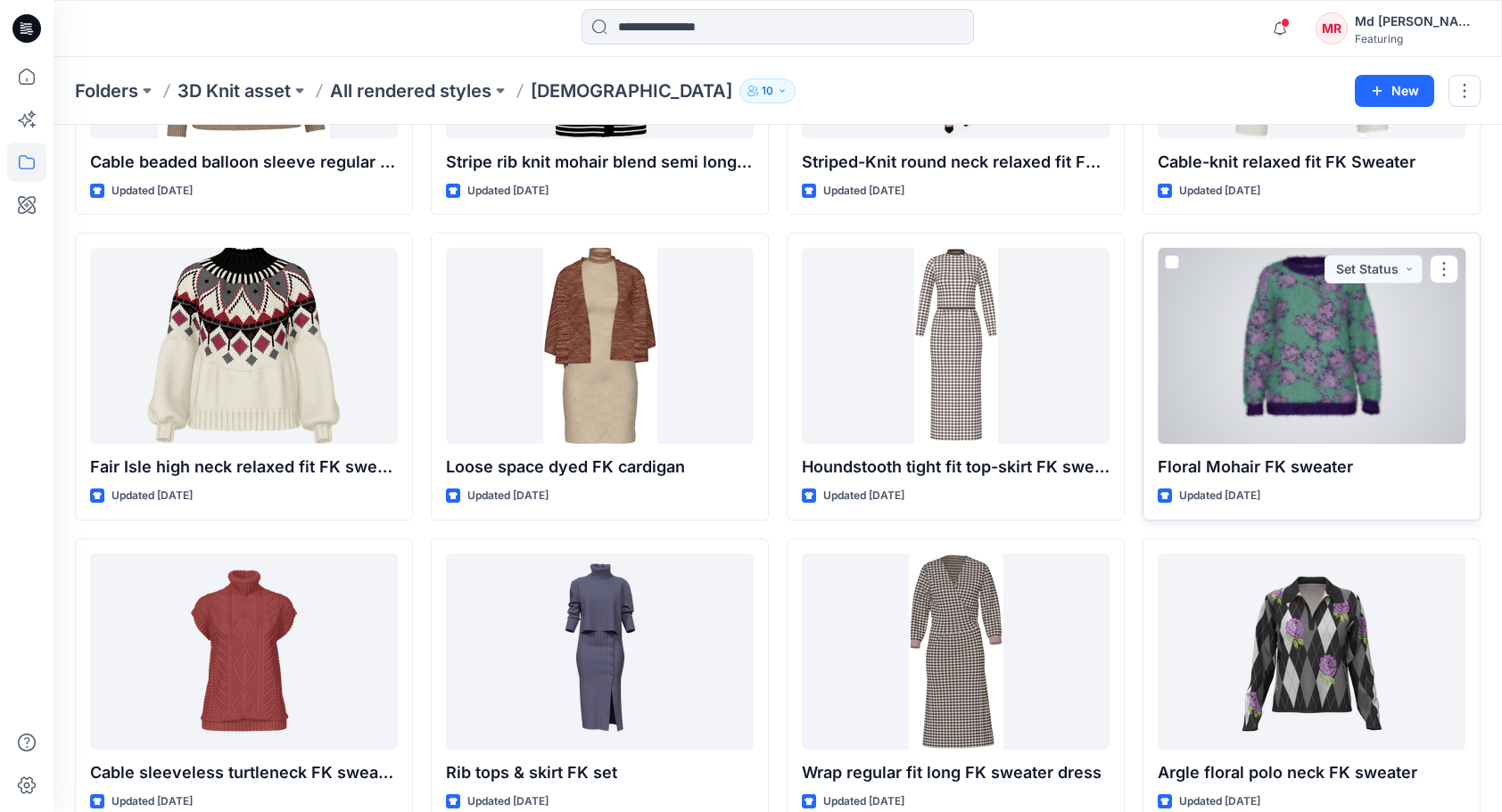
click at [1323, 362] on div at bounding box center [1311, 346] width 307 height 196
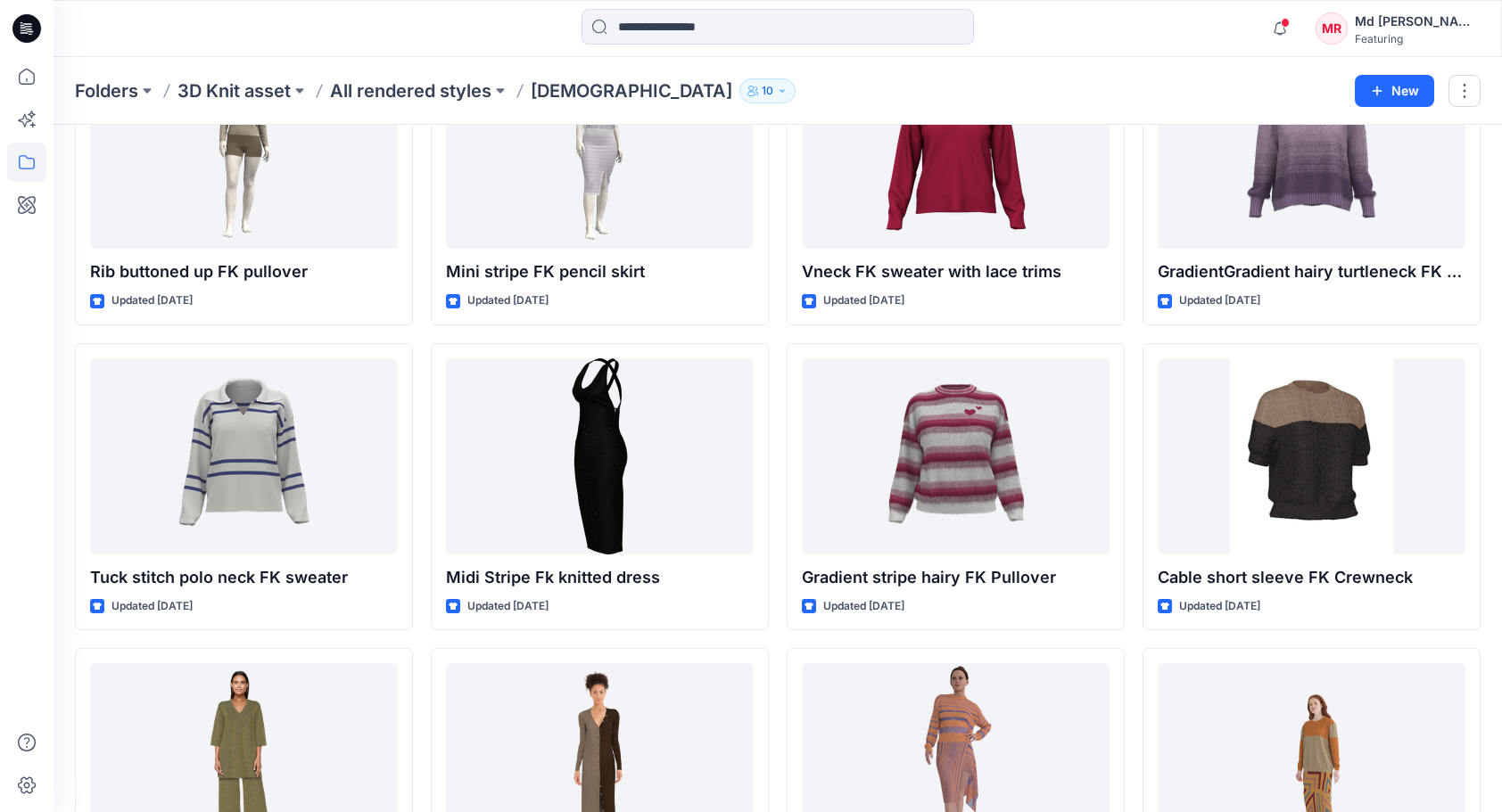
scroll to position [5386, 0]
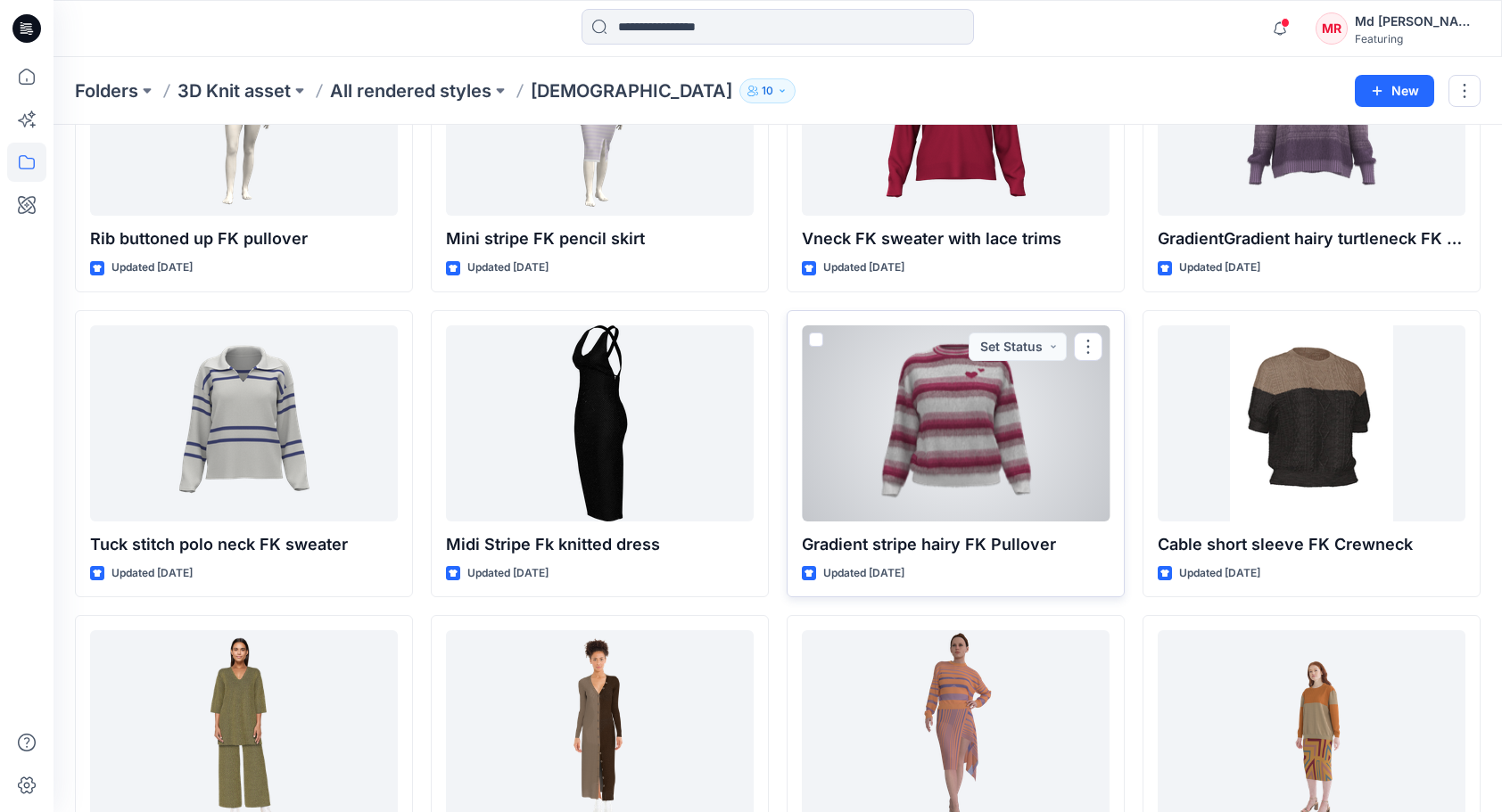
click at [937, 405] on div at bounding box center [955, 423] width 307 height 196
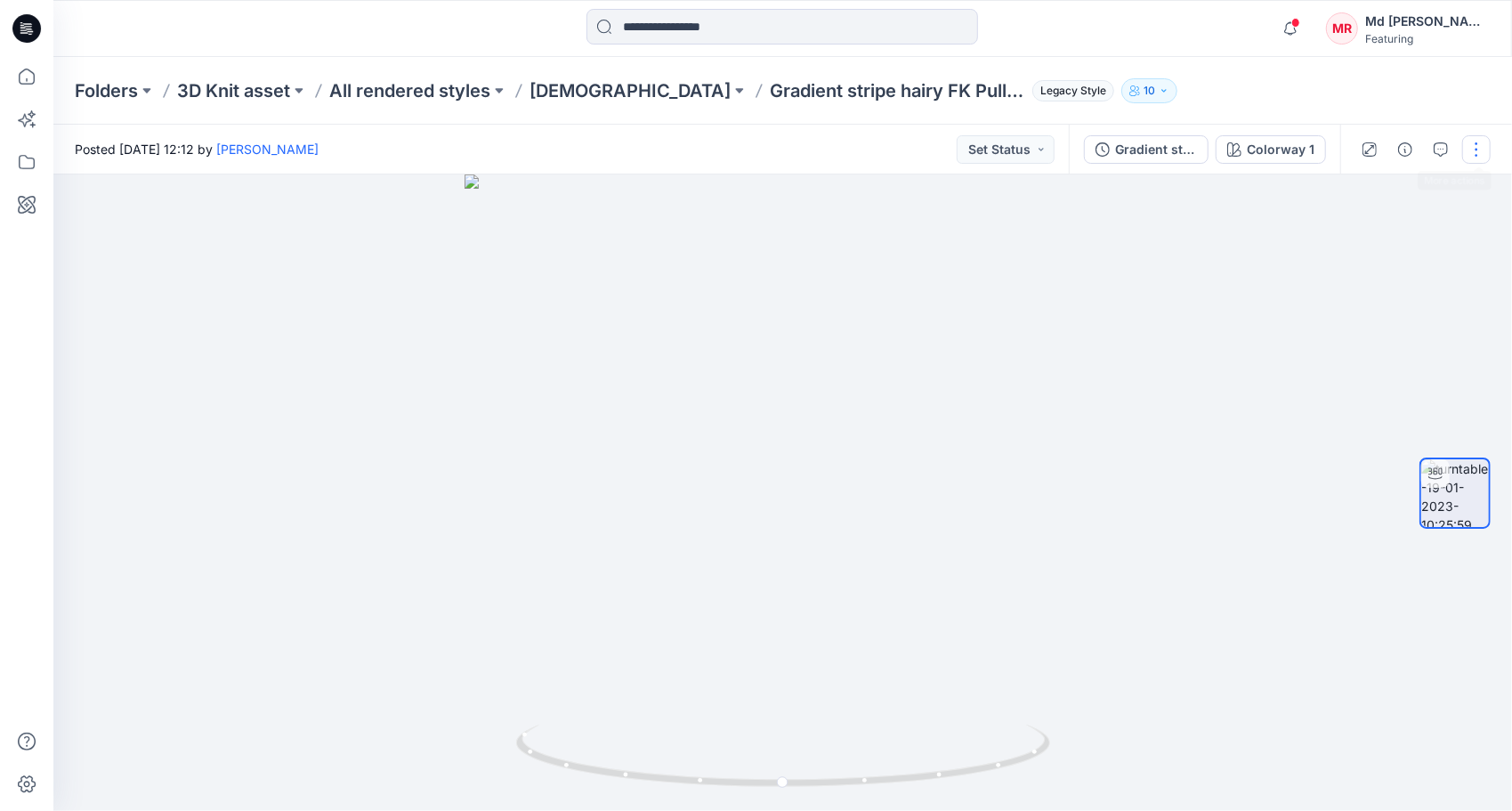
click at [1468, 156] on button "button" at bounding box center [1477, 150] width 28 height 28
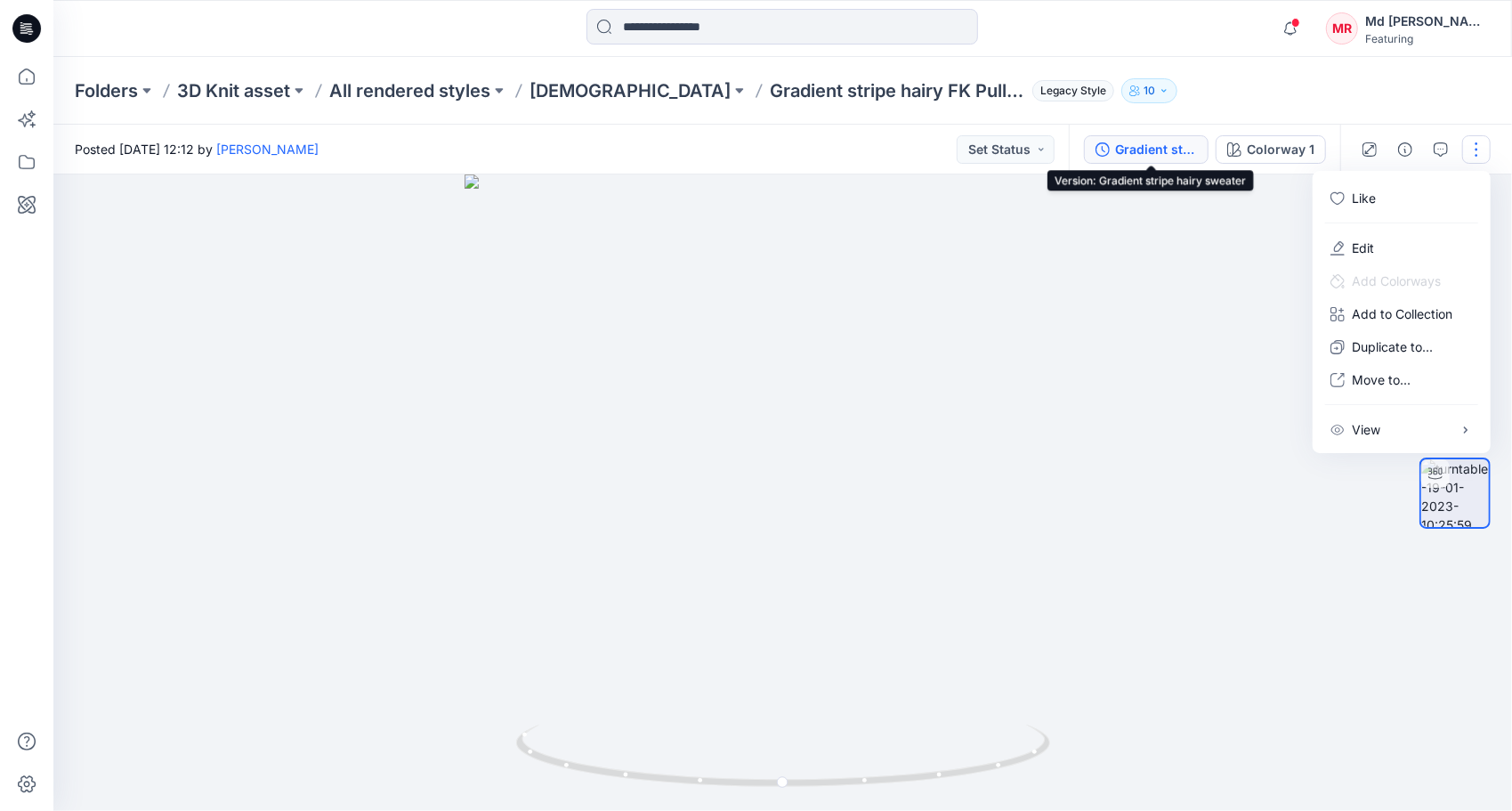
click at [1159, 149] on div "Gradient stripe hairy sweater" at bounding box center [1156, 149] width 82 height 20
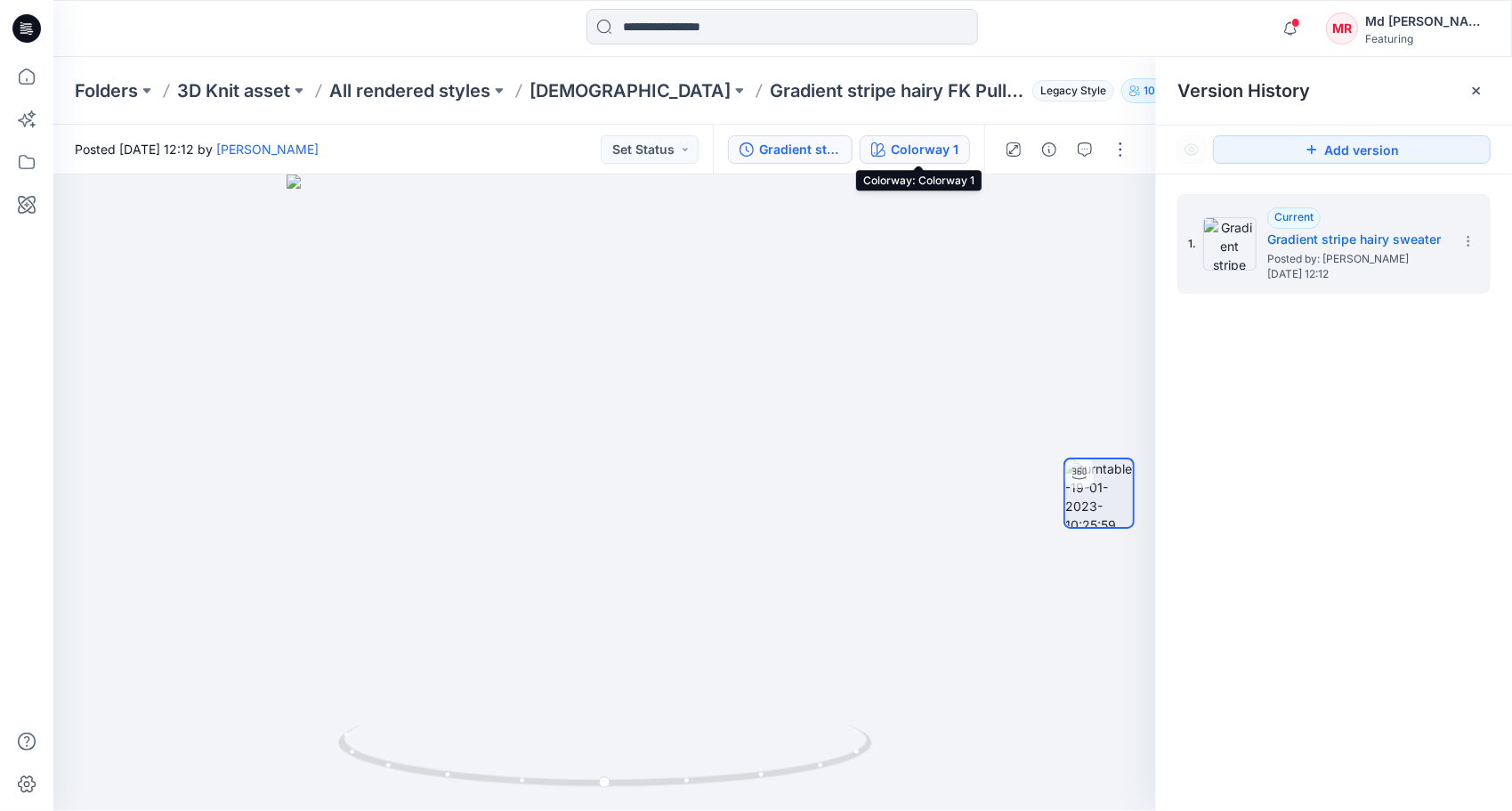
click at [905, 146] on div "Colorway 1" at bounding box center [924, 149] width 67 height 20
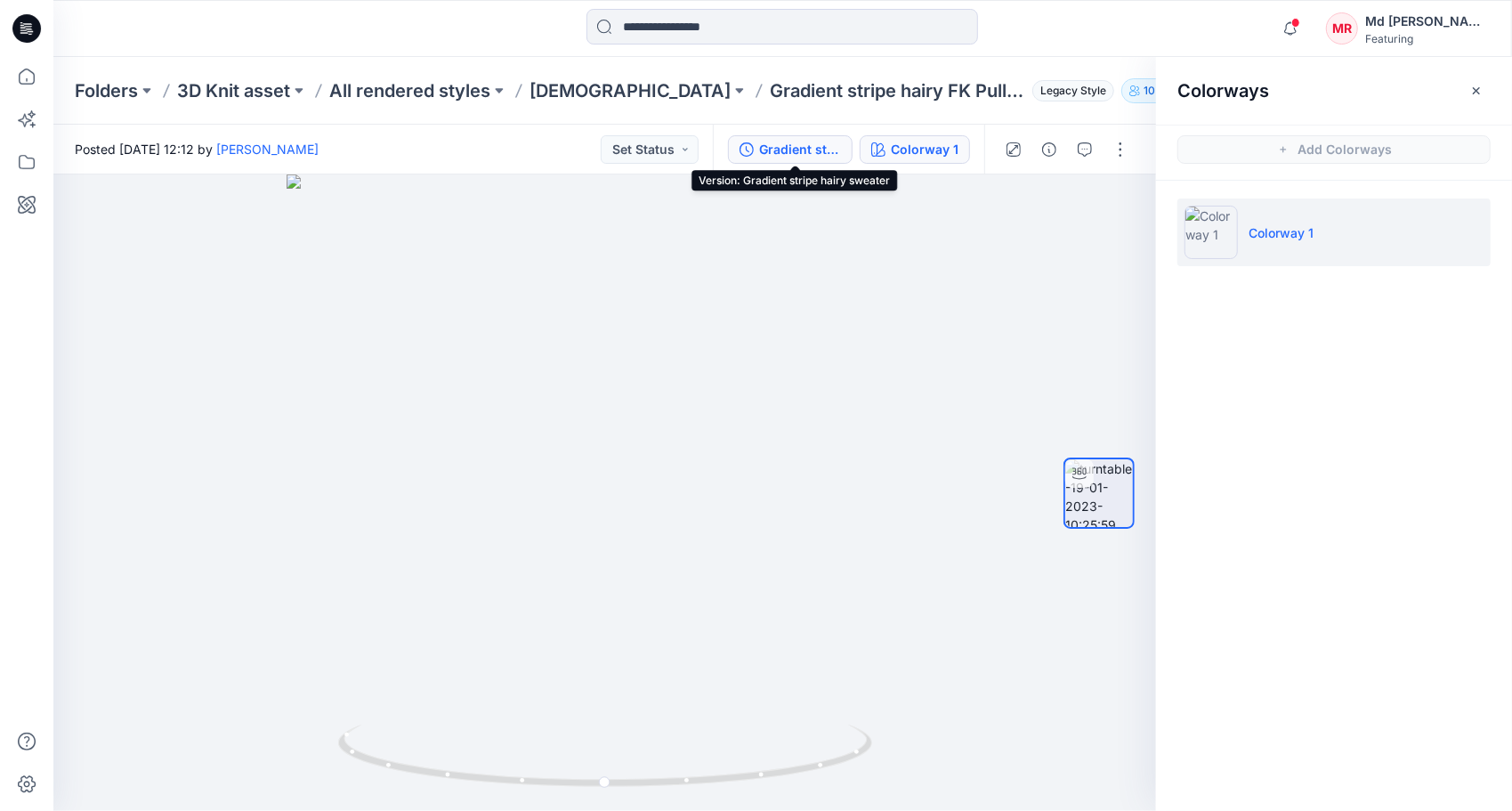
click at [790, 158] on div "Gradient stripe hairy sweater" at bounding box center [800, 149] width 82 height 20
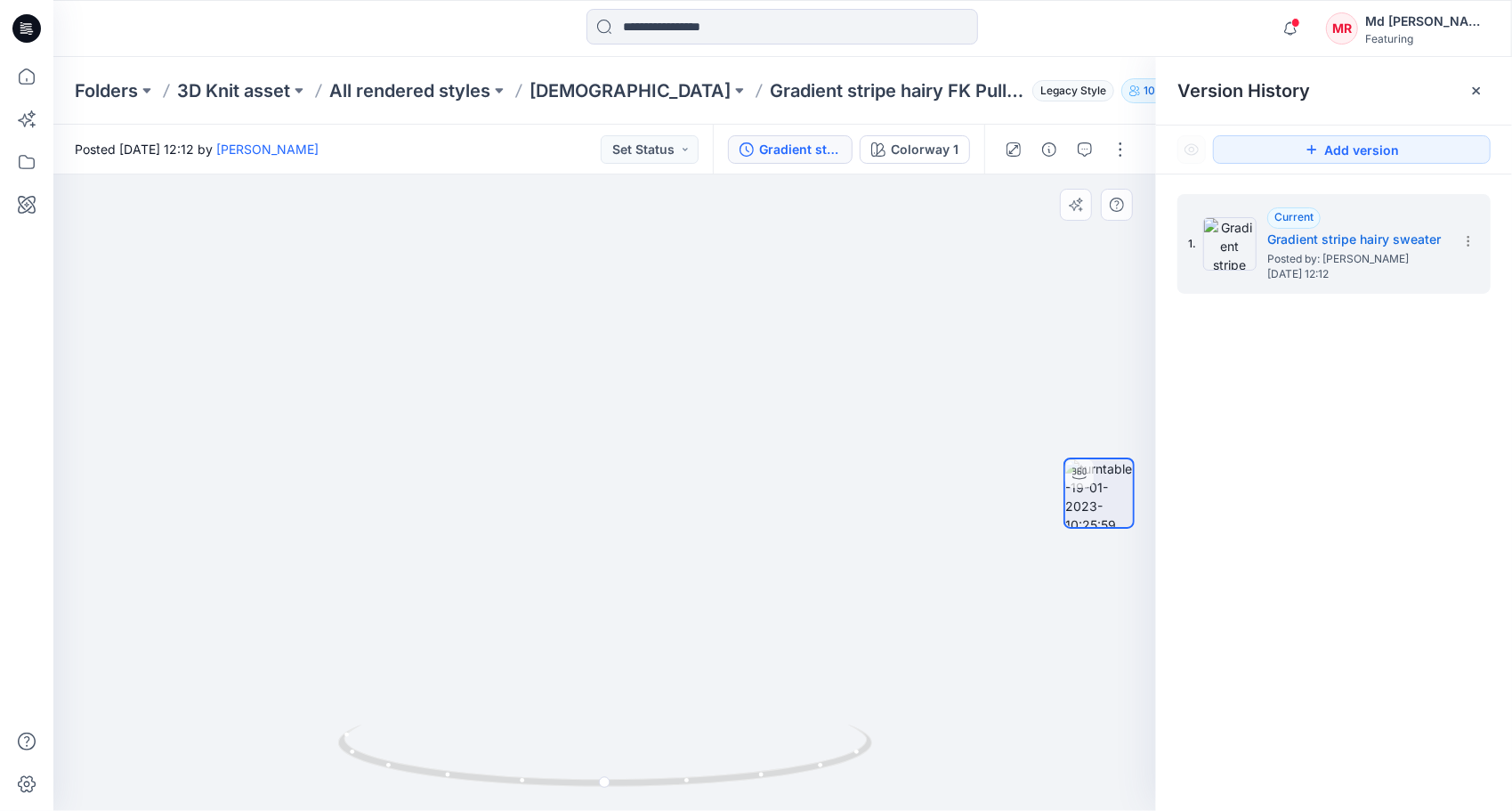
drag, startPoint x: 634, startPoint y: 309, endPoint x: 637, endPoint y: 523, distance: 214.0
click at [637, 523] on img at bounding box center [609, 466] width 1175 height 692
click at [1049, 150] on icon "button" at bounding box center [1049, 149] width 14 height 14
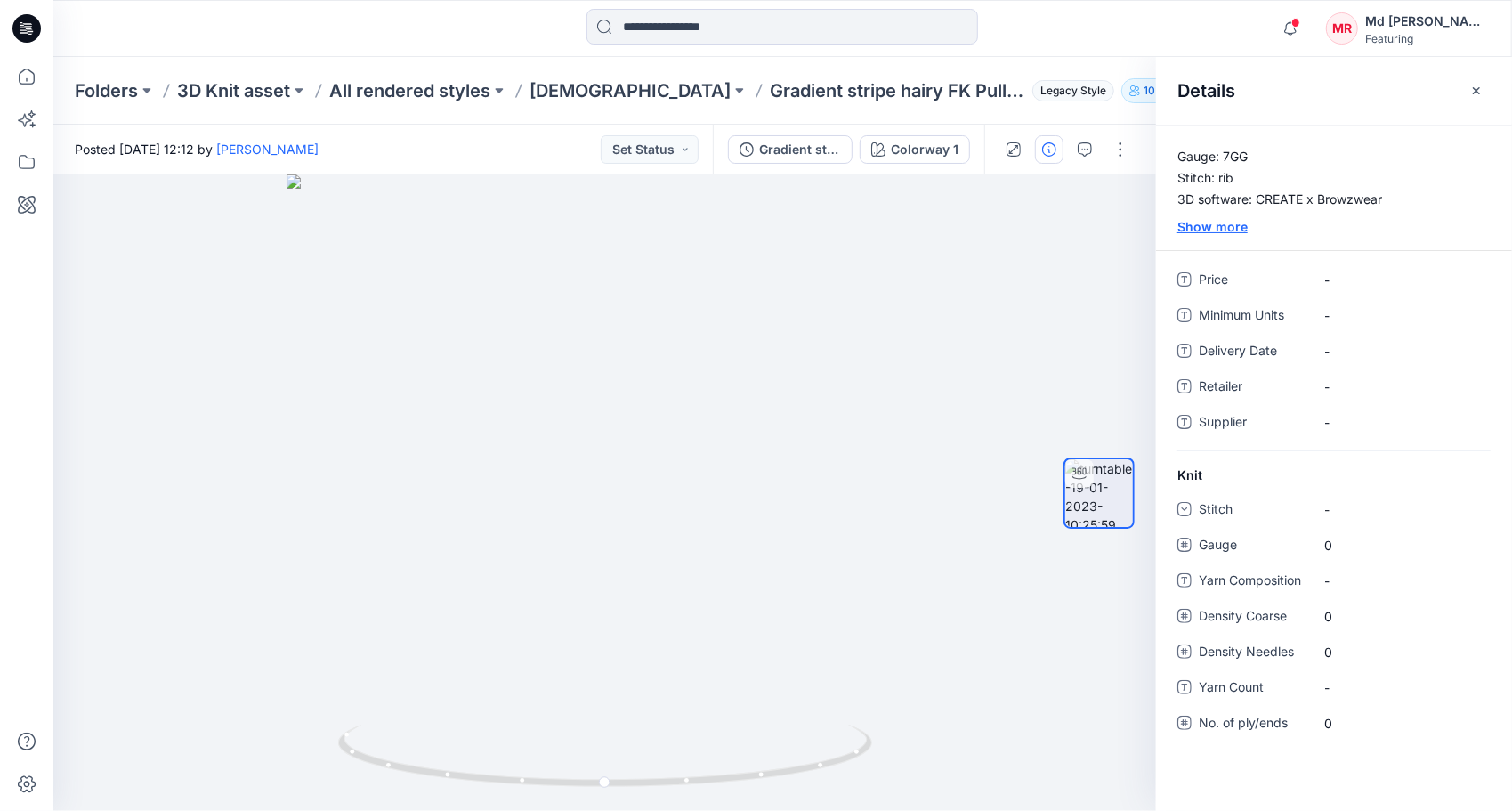
click at [1223, 236] on div "Show more" at bounding box center [1334, 227] width 356 height 19
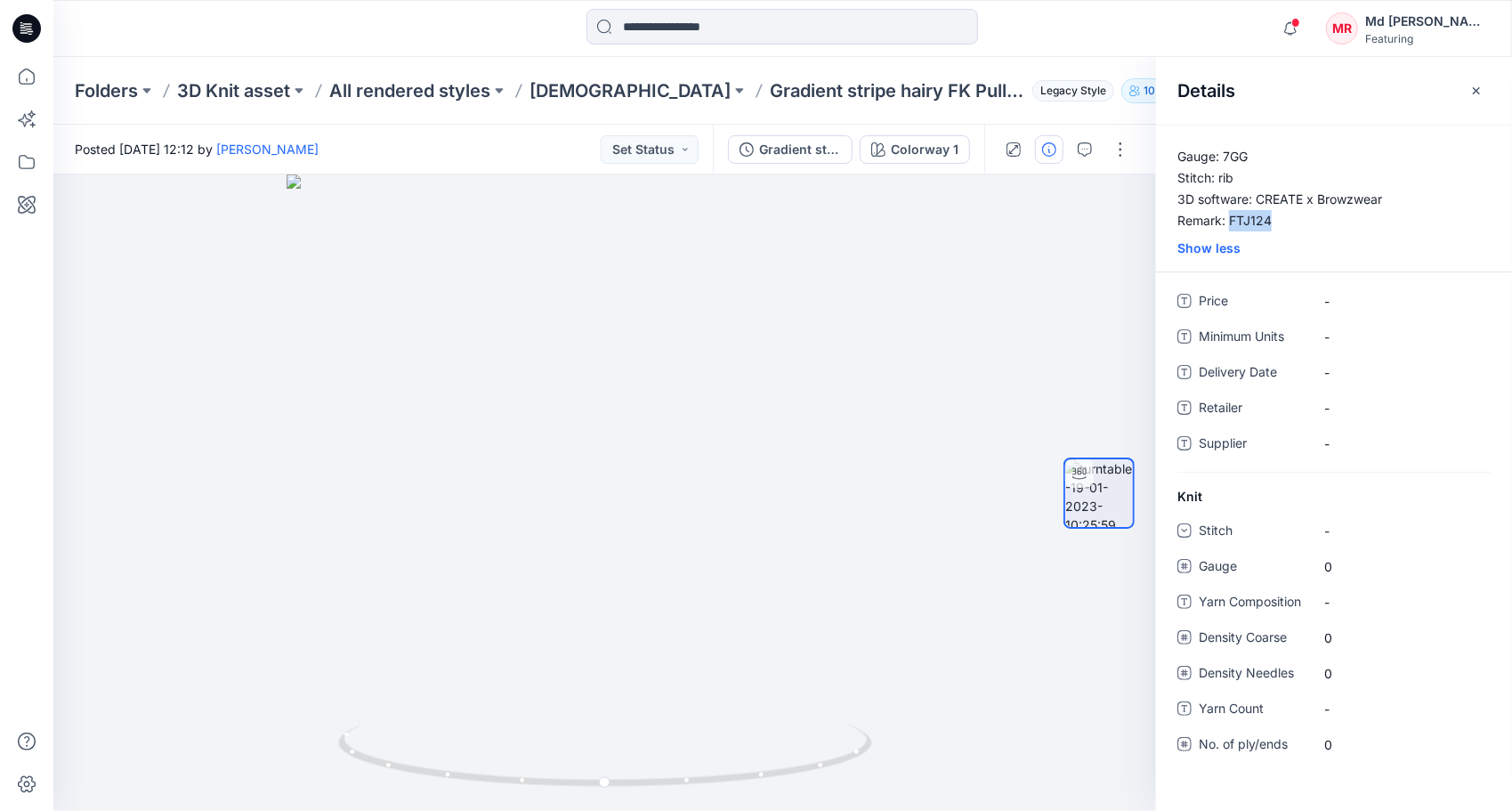
drag, startPoint x: 1232, startPoint y: 220, endPoint x: 1276, endPoint y: 228, distance: 44.7
click at [1276, 228] on p "Gauge: 7GG Stitch: rib 3D software: CREATE x Browzwear Remark: FTJ124" at bounding box center [1334, 189] width 356 height 85
drag, startPoint x: 1276, startPoint y: 228, endPoint x: 1257, endPoint y: 223, distance: 19.6
copy p "FTJ124"
click at [1477, 89] on icon "button" at bounding box center [1476, 90] width 7 height 7
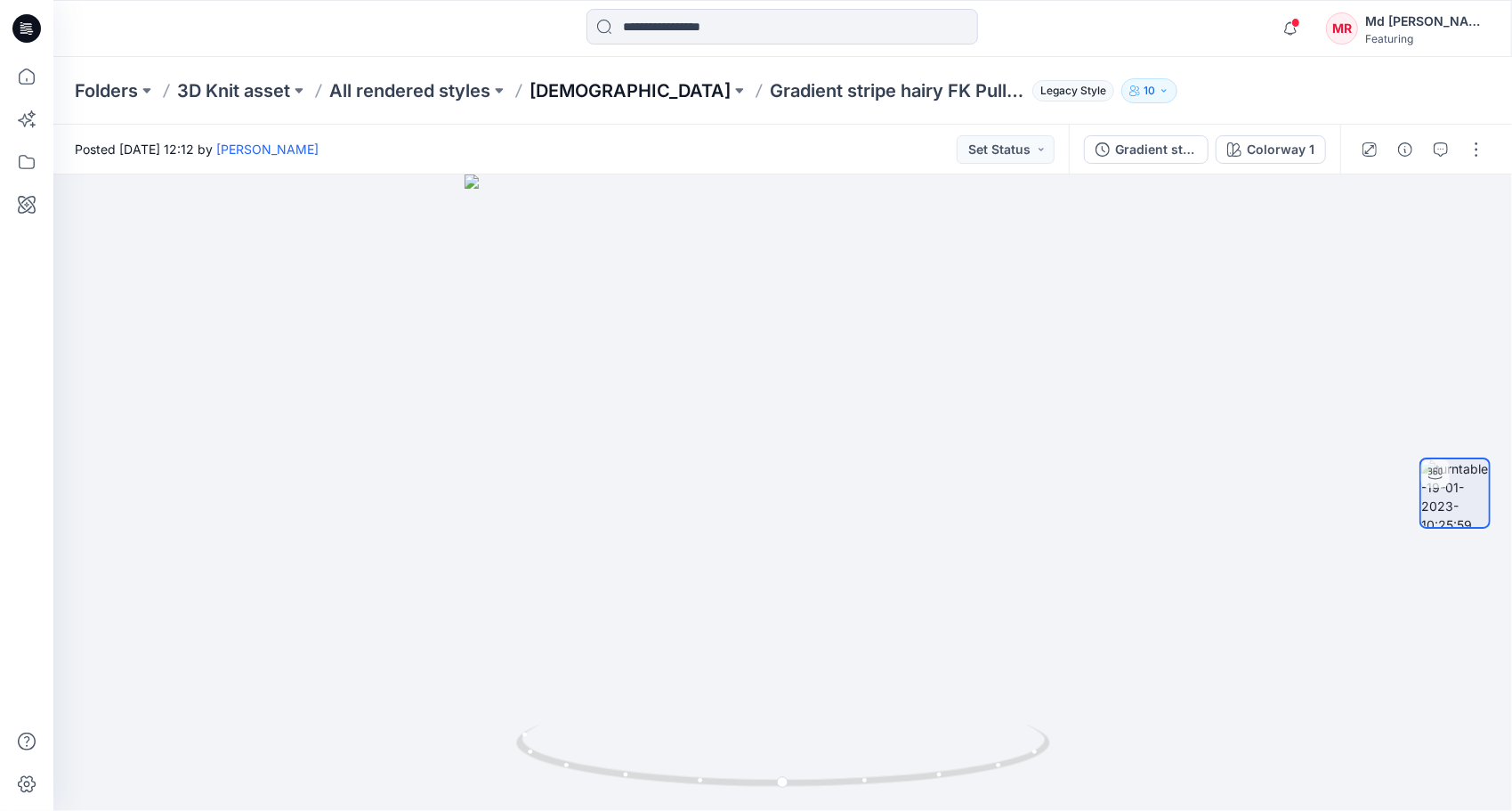
click at [581, 96] on p "[DEMOGRAPHIC_DATA]" at bounding box center [630, 91] width 201 height 25
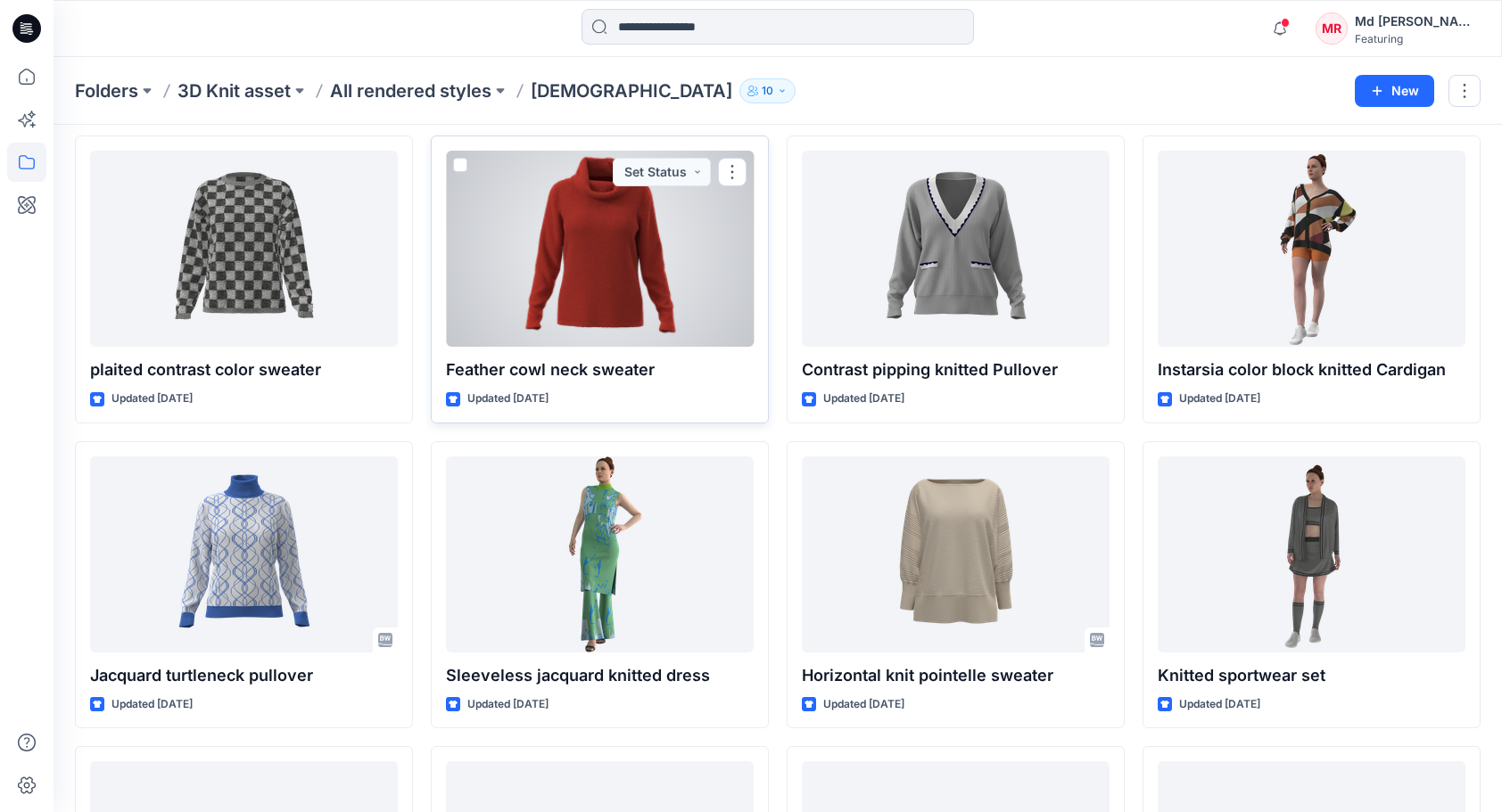
scroll to position [14742, 0]
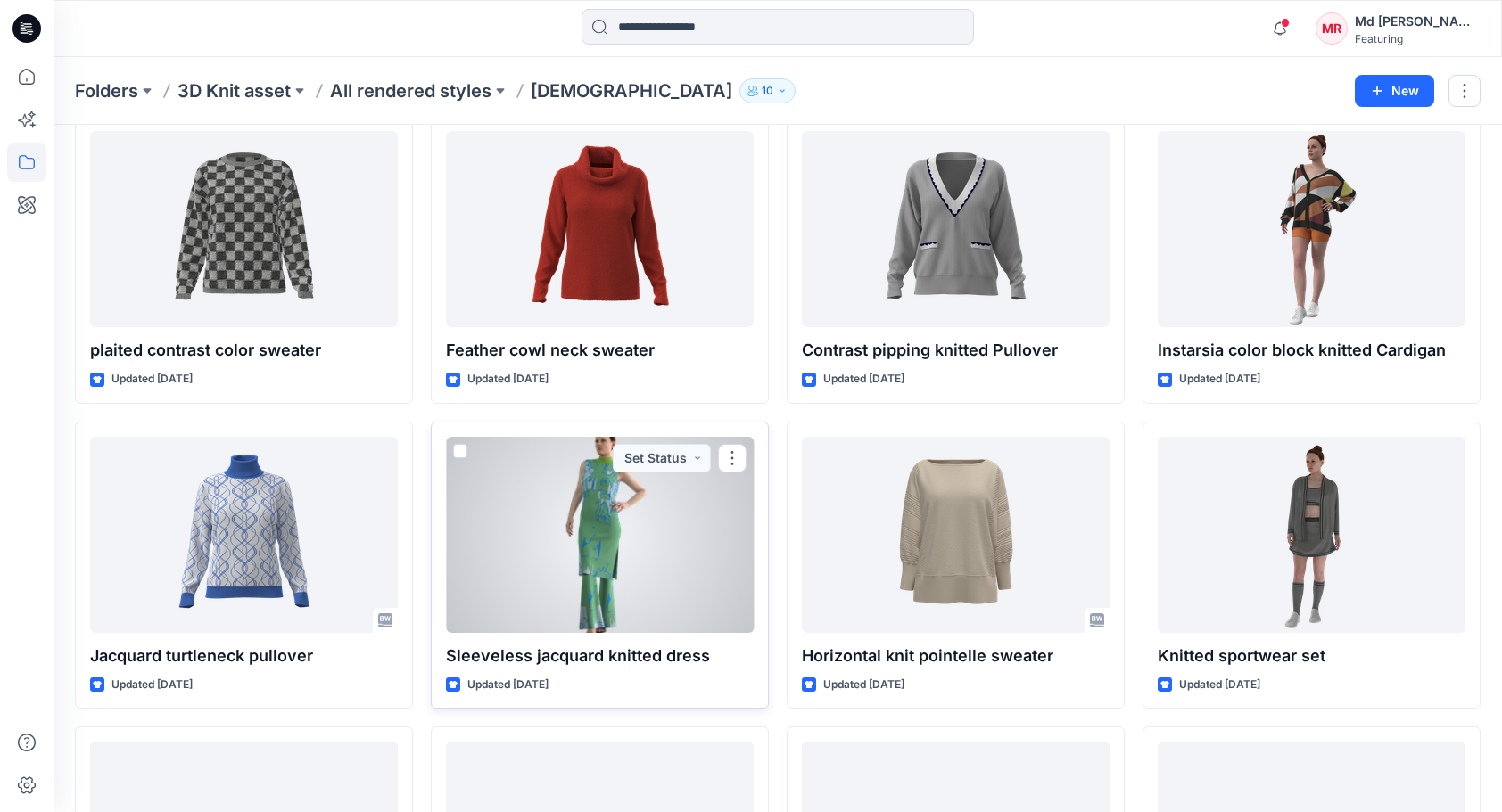
click at [593, 529] on div at bounding box center [599, 534] width 307 height 196
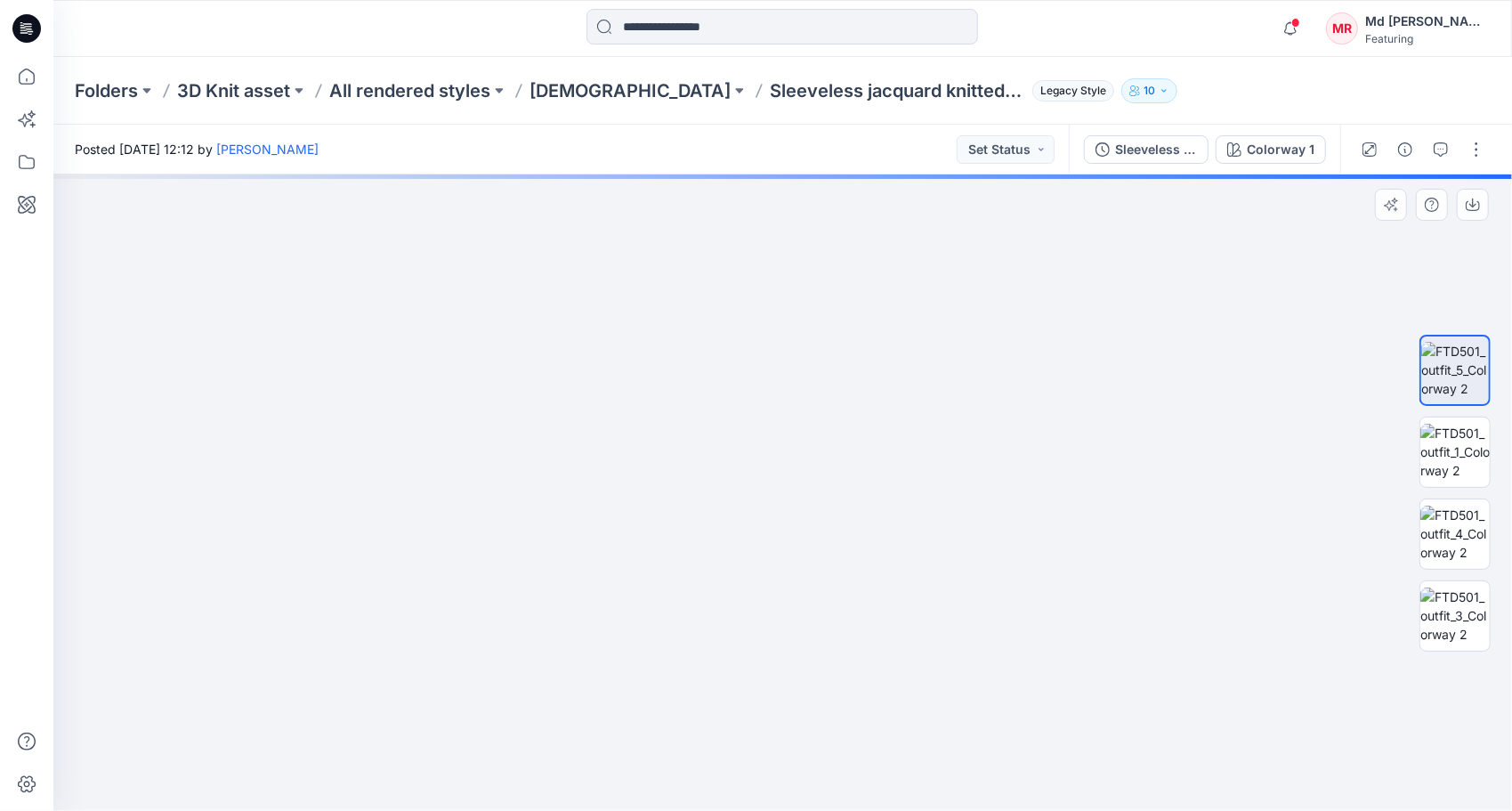
drag, startPoint x: 765, startPoint y: 273, endPoint x: 847, endPoint y: 651, distance: 386.8
click at [847, 651] on img at bounding box center [864, 358] width 1933 height 908
drag, startPoint x: 787, startPoint y: 395, endPoint x: 786, endPoint y: 494, distance: 99.0
click at [786, 494] on img at bounding box center [862, 405] width 1933 height 814
click at [874, 539] on img at bounding box center [782, 493] width 636 height 636
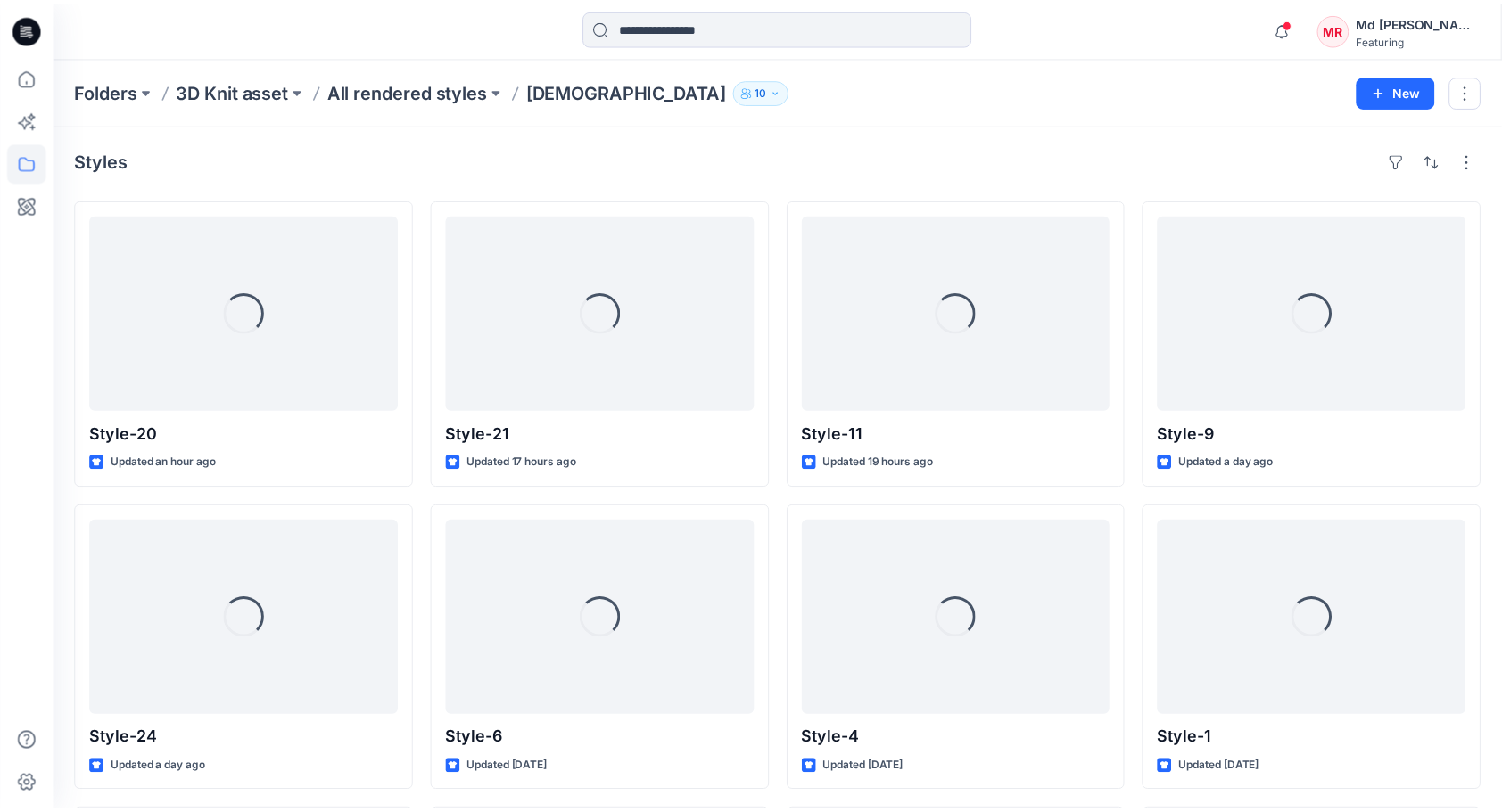
scroll to position [14742, 0]
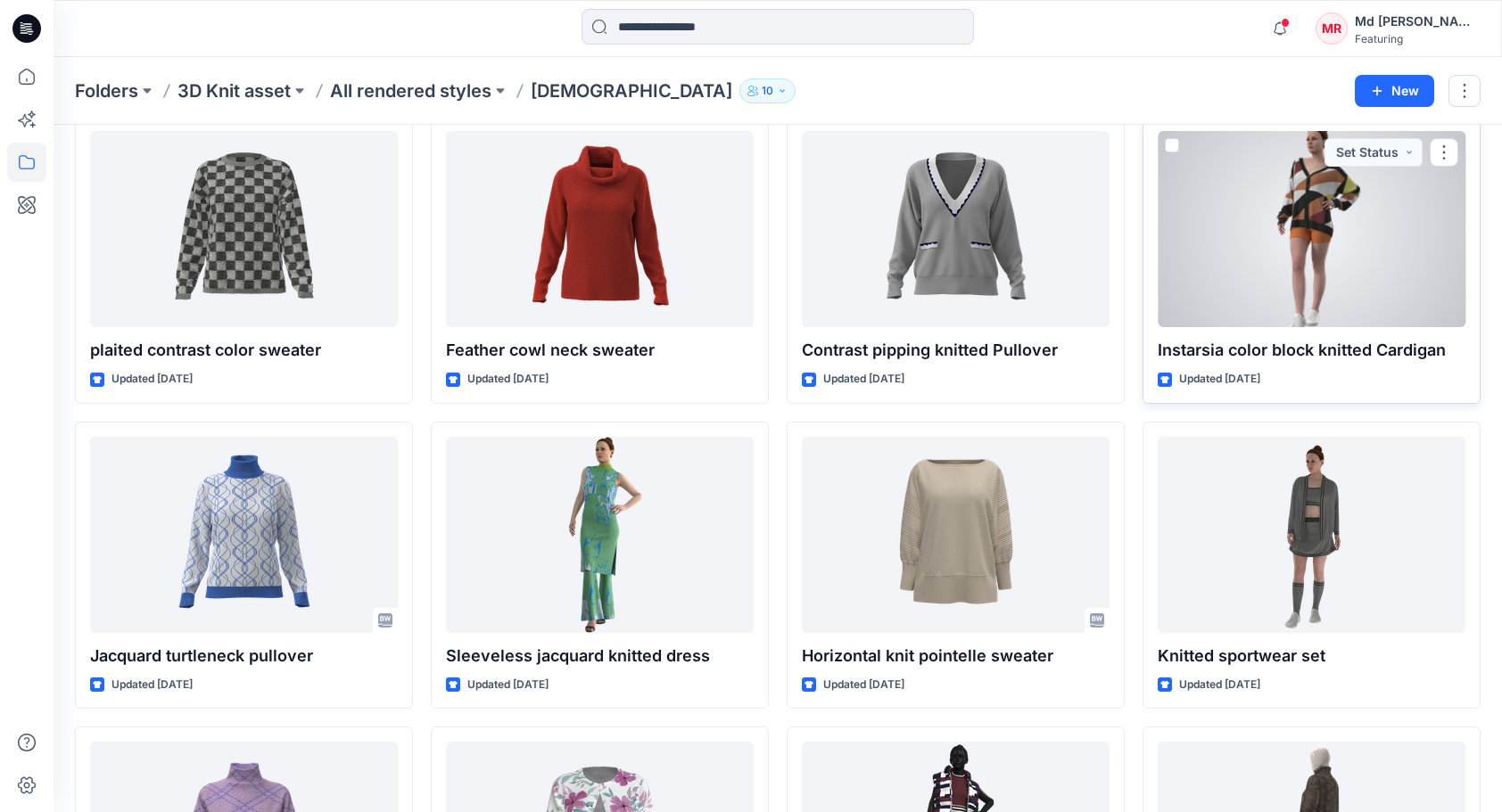
click at [1290, 222] on div at bounding box center [1311, 229] width 307 height 196
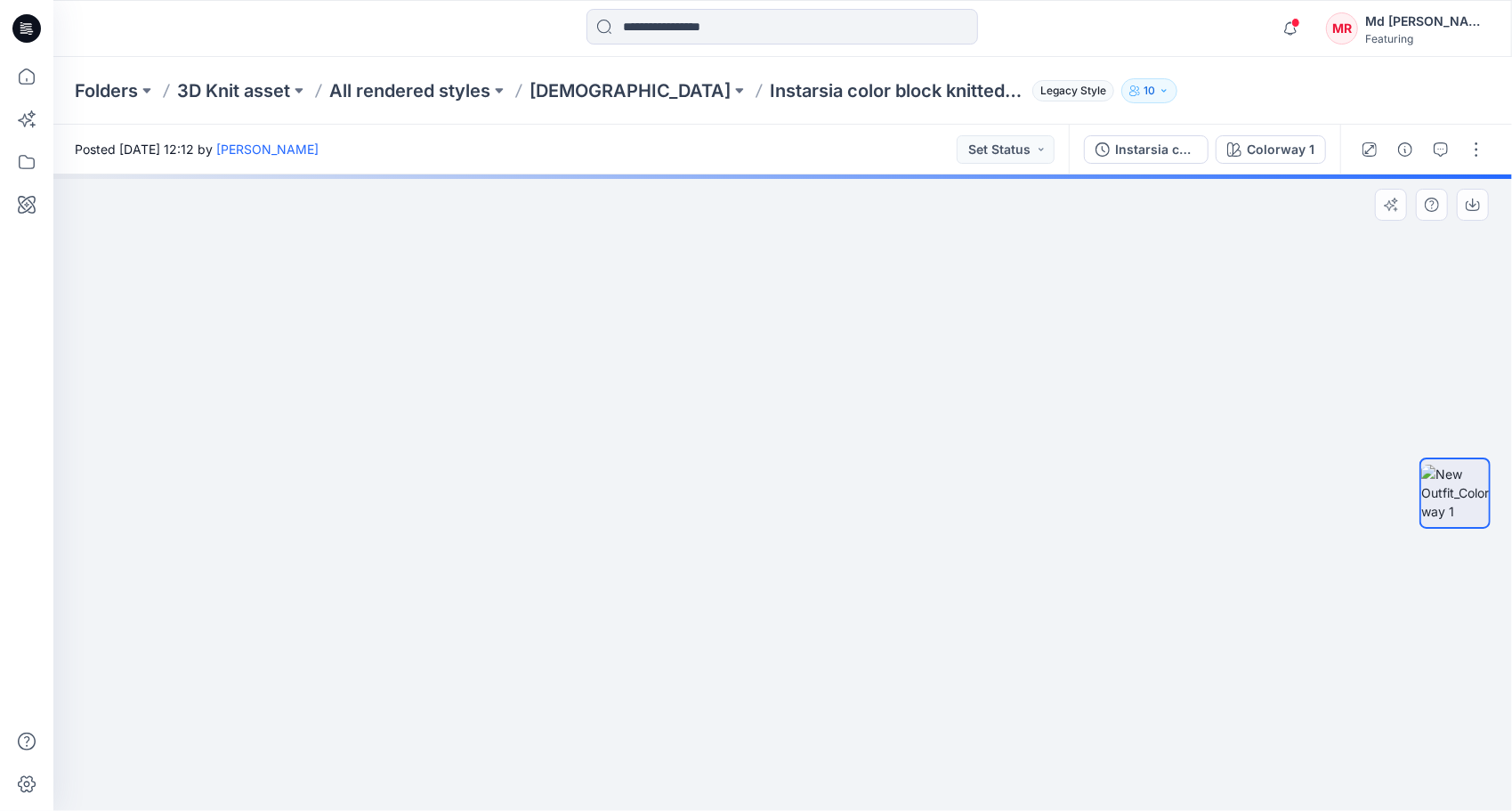
drag, startPoint x: 779, startPoint y: 406, endPoint x: 753, endPoint y: 655, distance: 250.4
click at [756, 657] on img at bounding box center [765, 352] width 1674 height 917
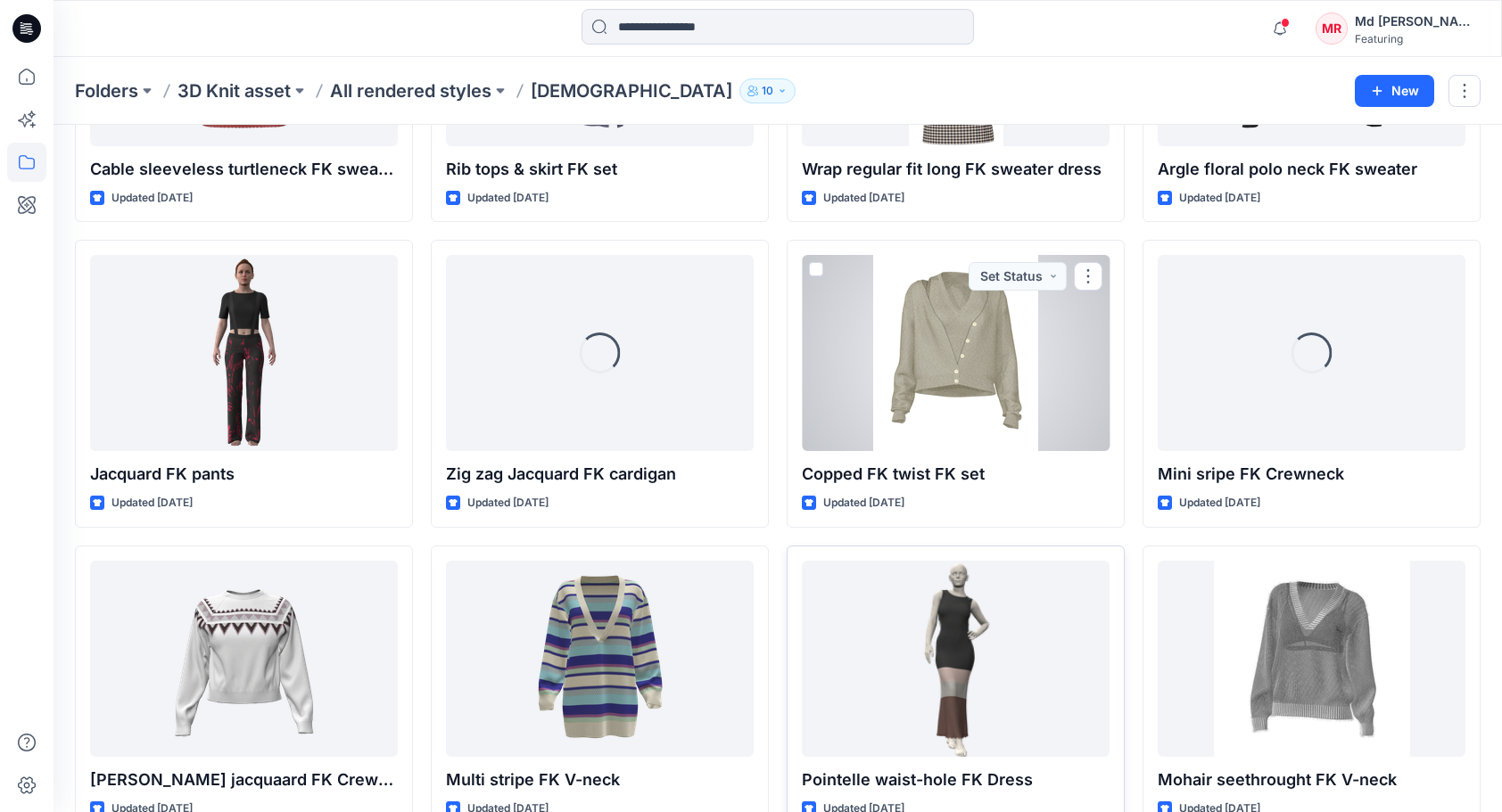
scroll to position [4547, 0]
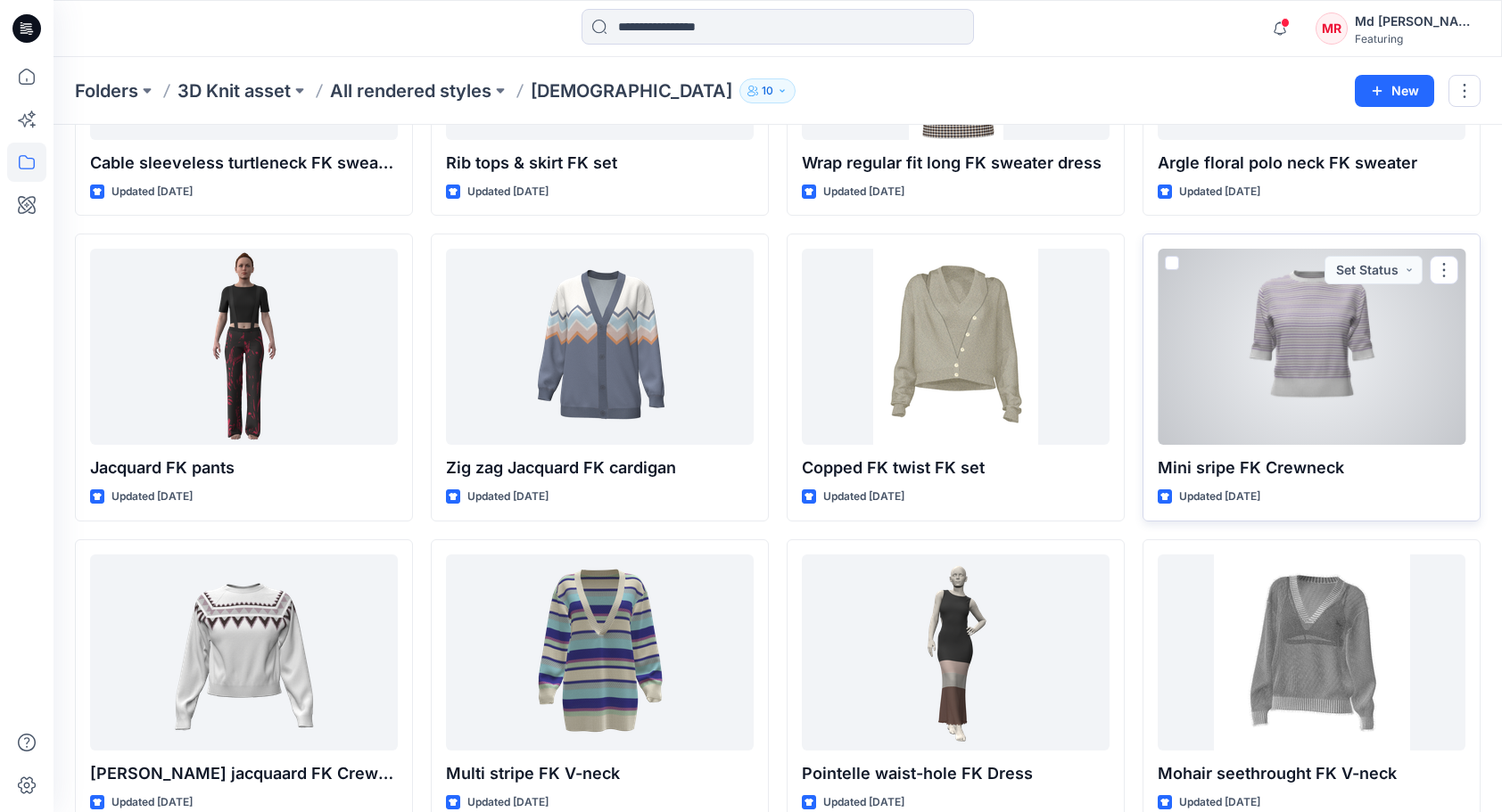
click at [1366, 378] on div at bounding box center [1311, 347] width 307 height 196
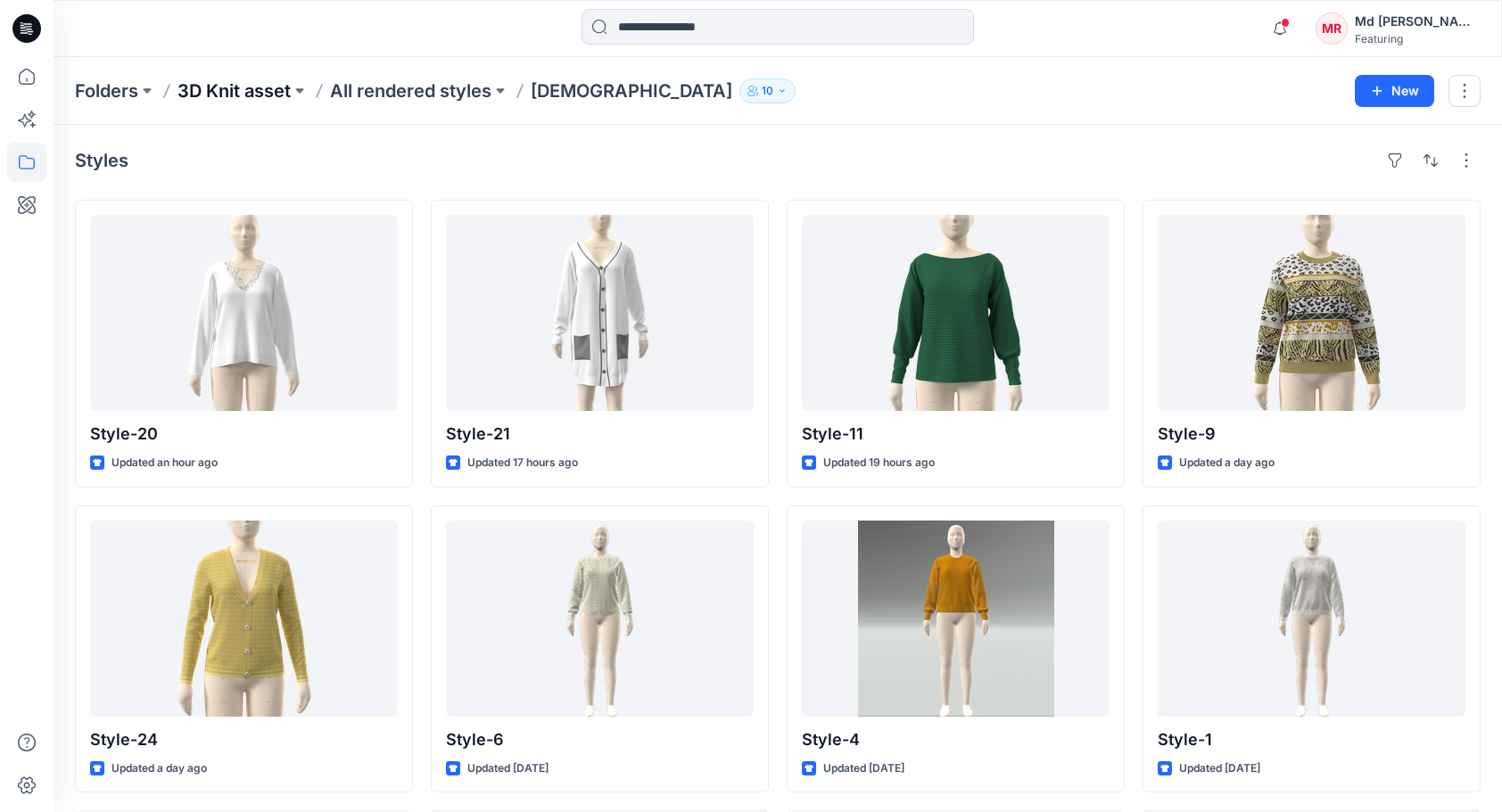
click at [260, 93] on p "3D Knit asset" at bounding box center [234, 91] width 113 height 25
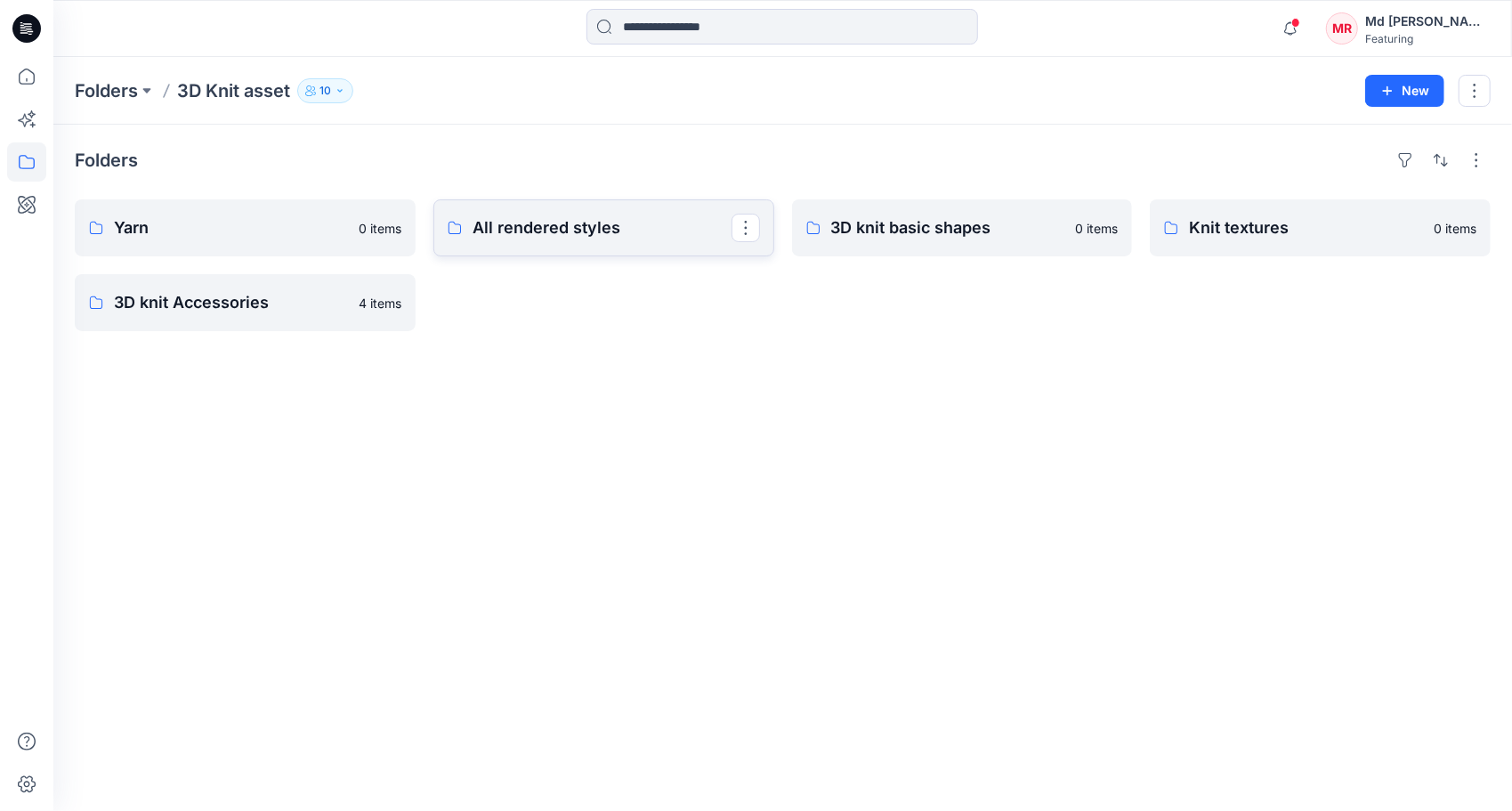
click at [523, 236] on p "All rendered styles" at bounding box center [602, 228] width 259 height 25
click at [874, 222] on p "3D knit basic shapes" at bounding box center [961, 228] width 259 height 25
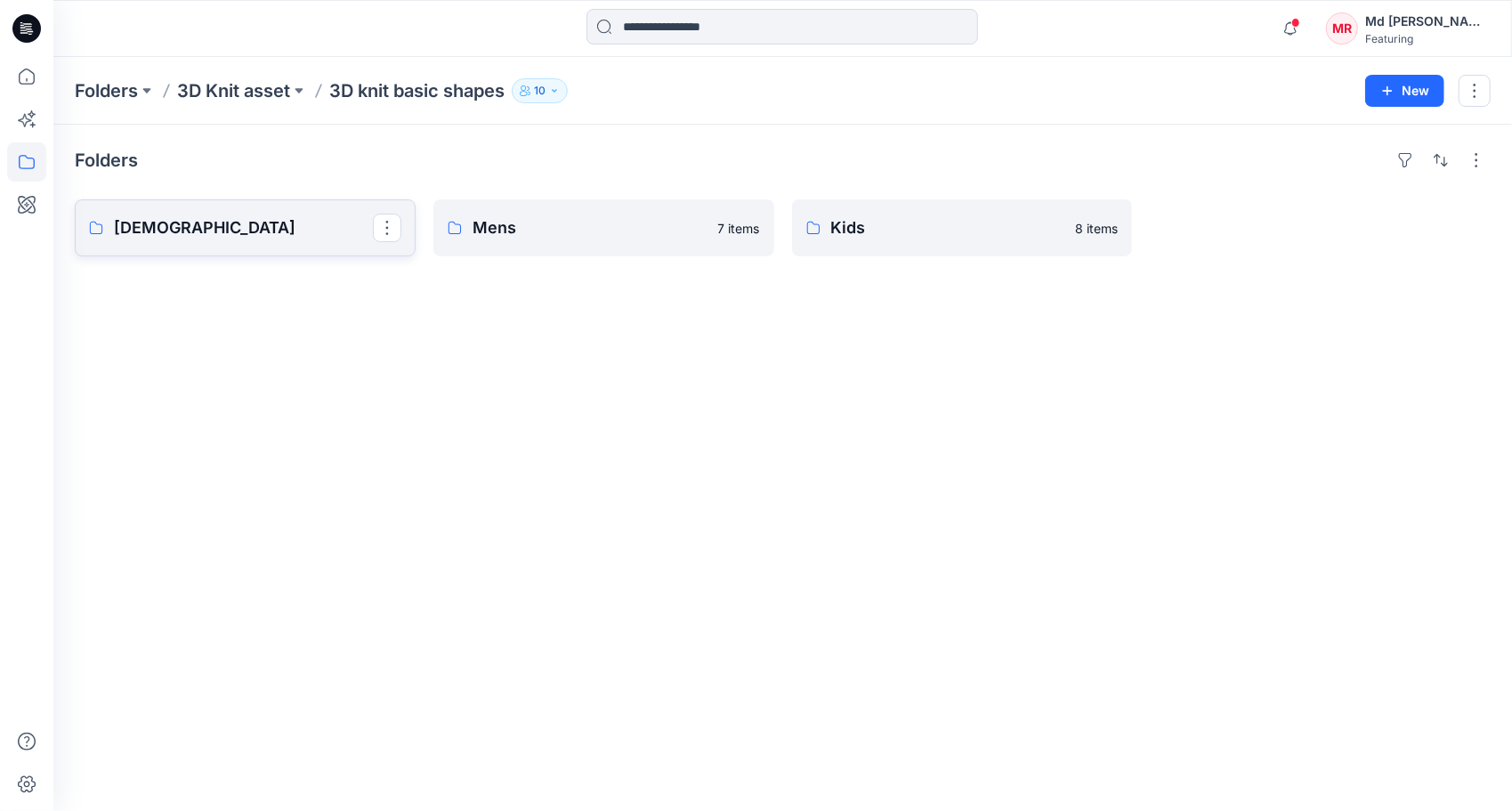
click at [237, 228] on p "[DEMOGRAPHIC_DATA]" at bounding box center [243, 228] width 259 height 25
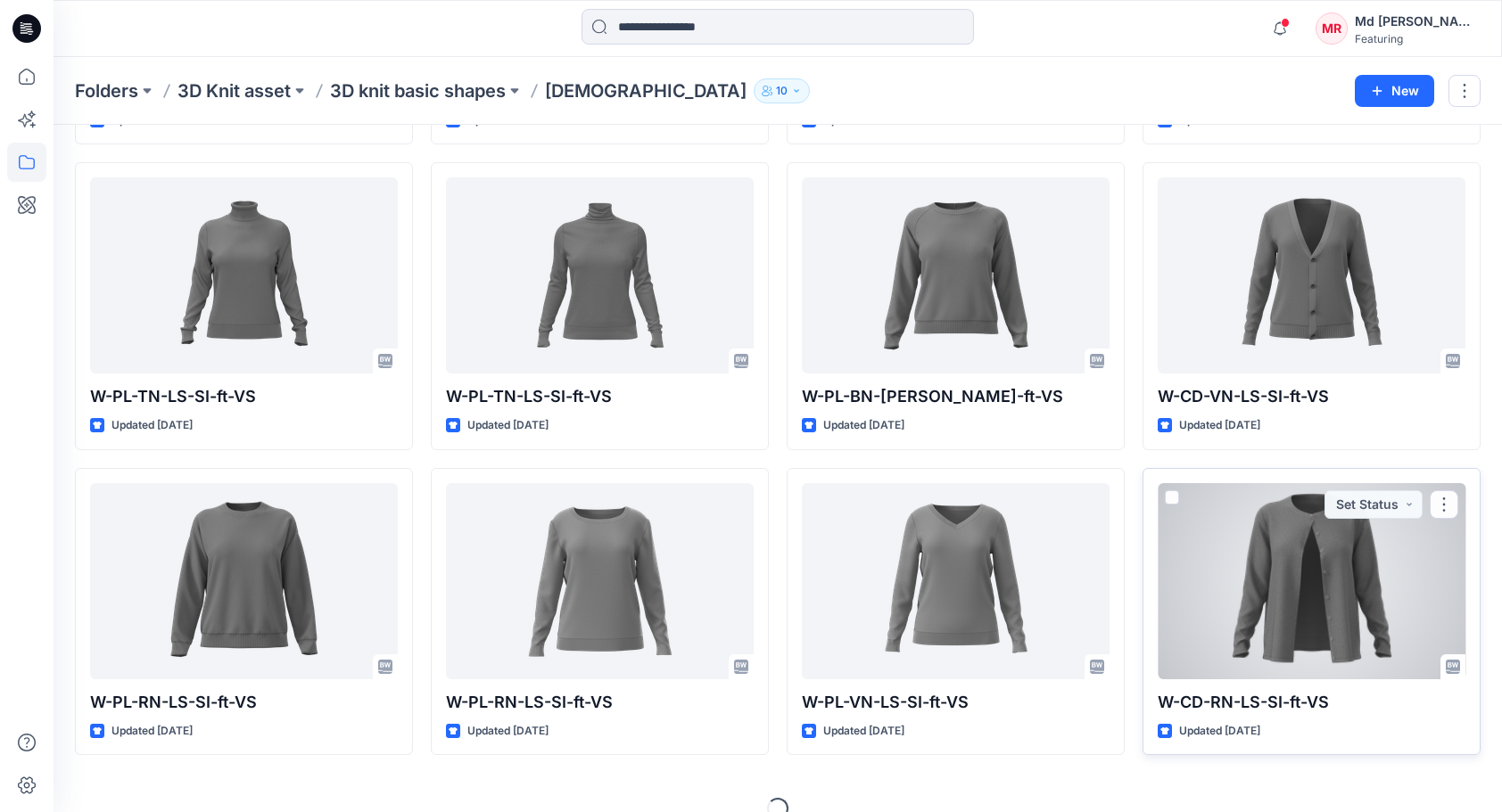
scroll to position [1260, 0]
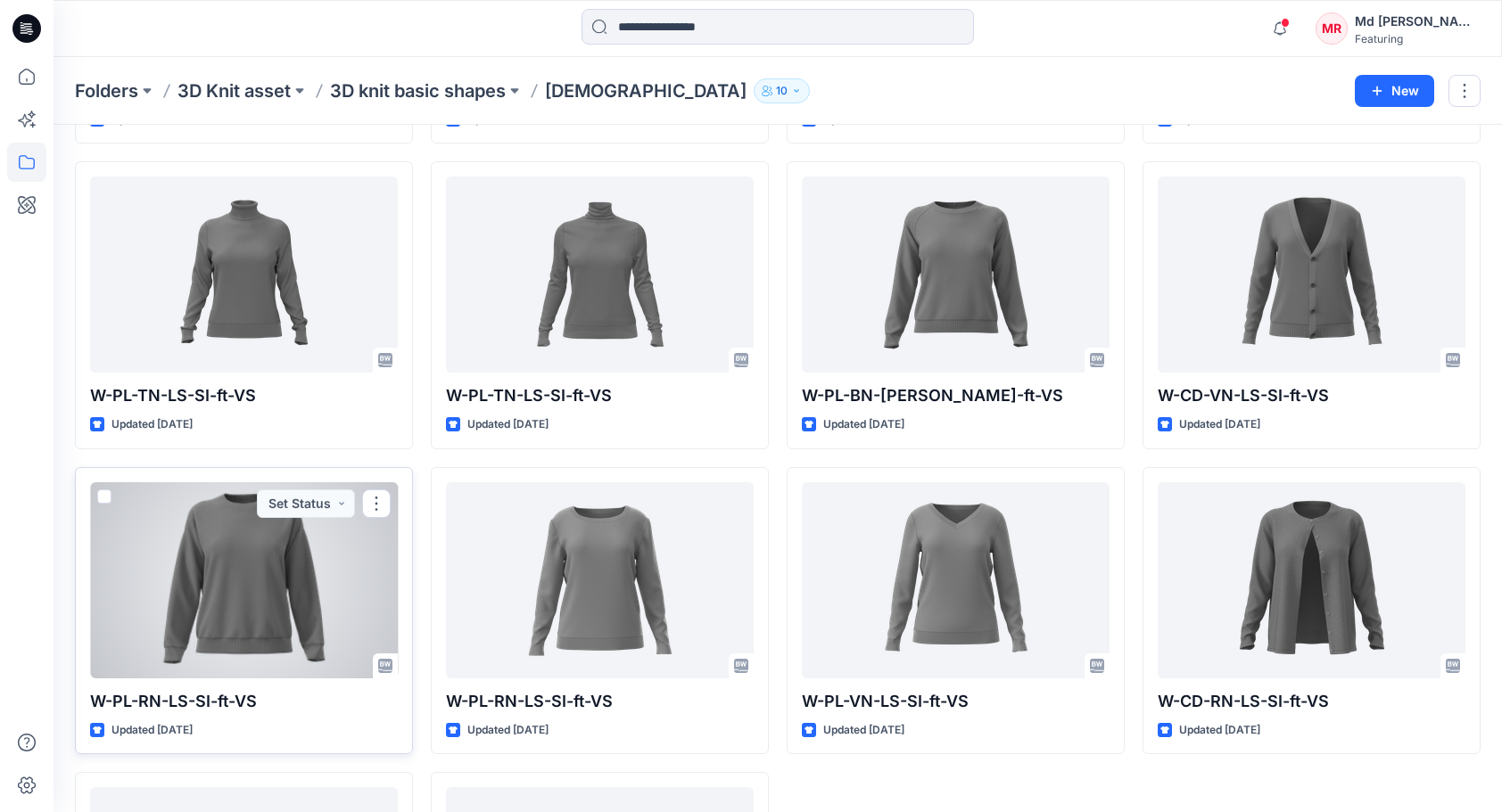
click at [250, 580] on div at bounding box center [244, 580] width 307 height 196
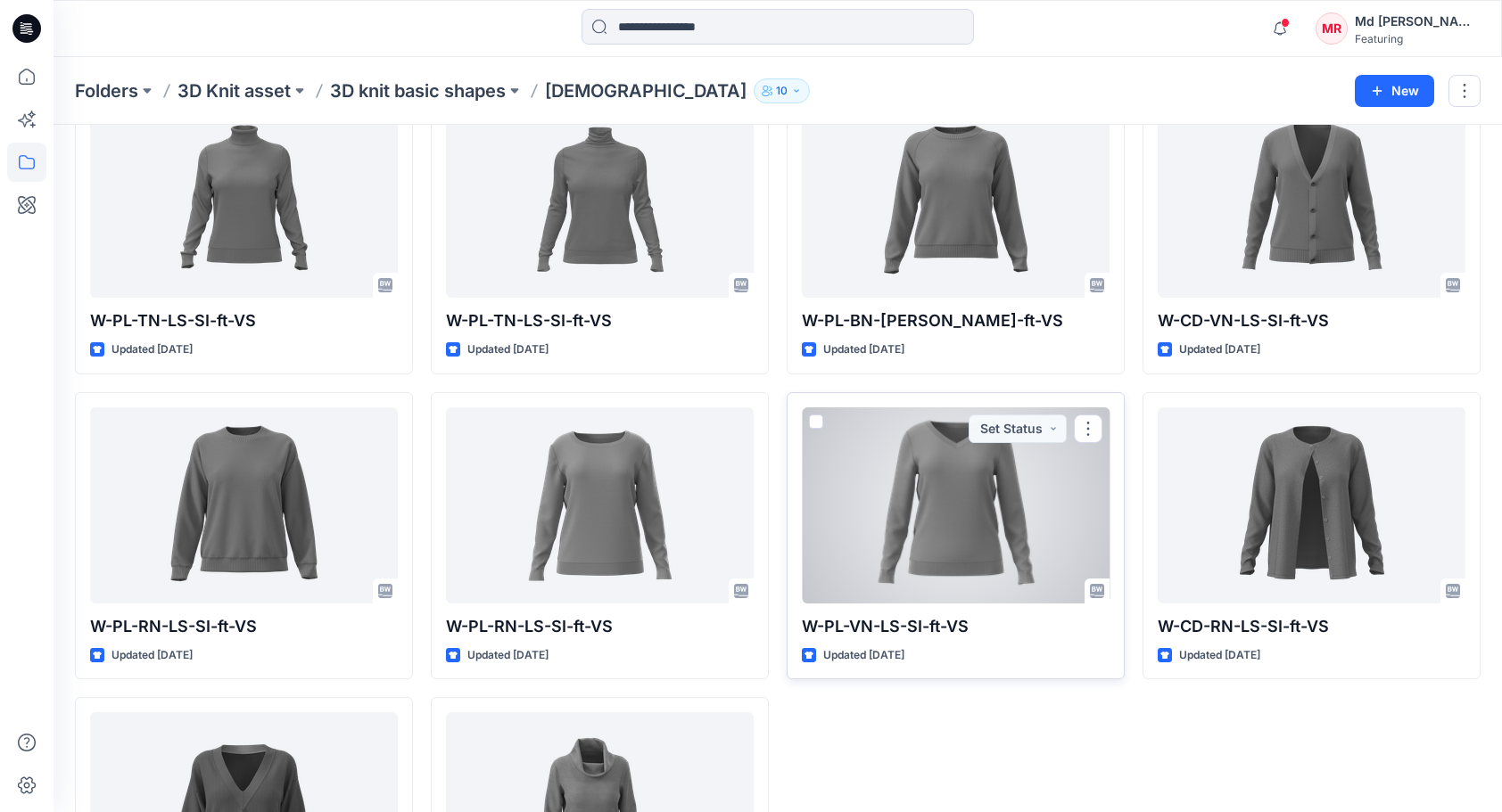
scroll to position [1523, 0]
